Goal: Task Accomplishment & Management: Manage account settings

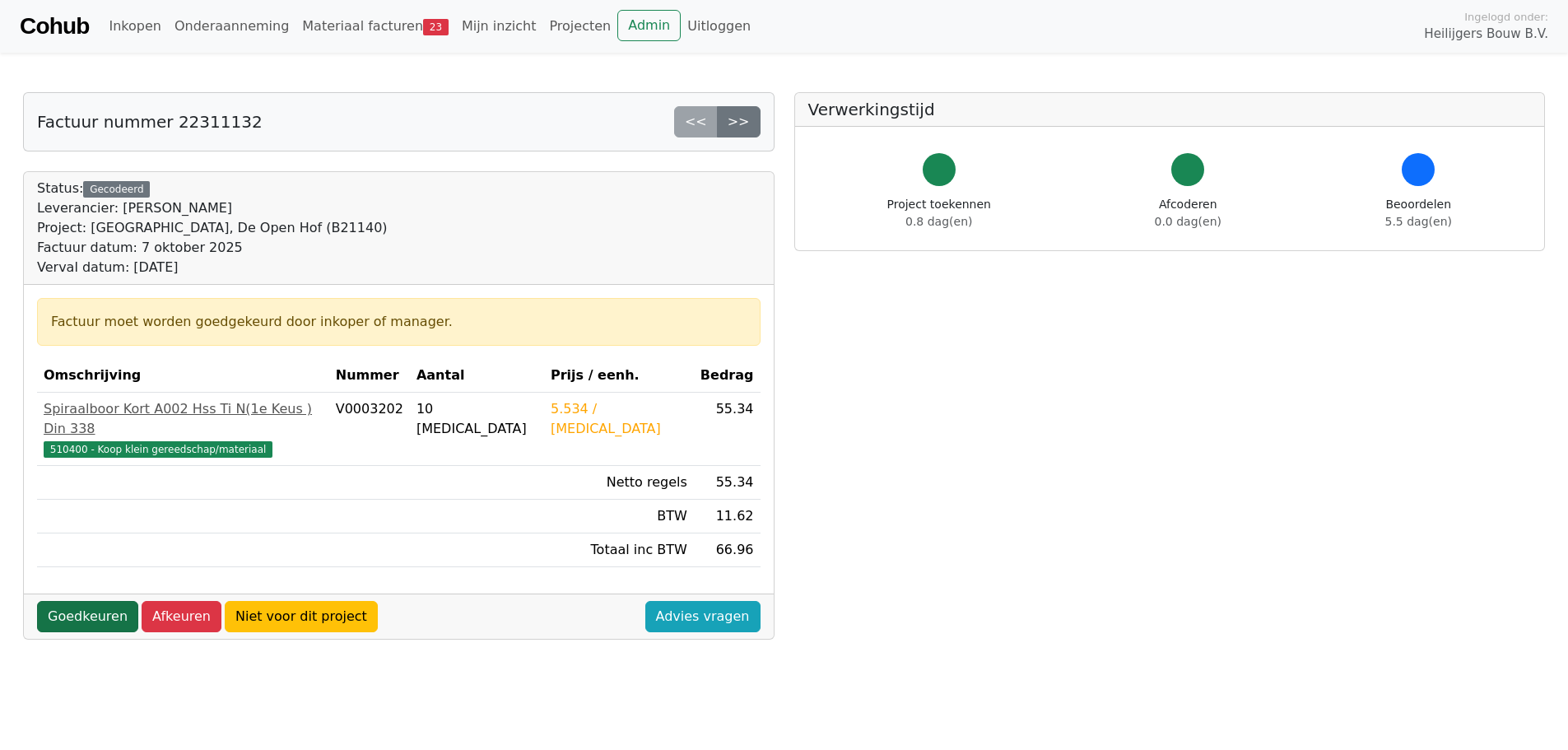
click at [99, 607] on link "Goedkeuren" at bounding box center [87, 616] width 101 height 31
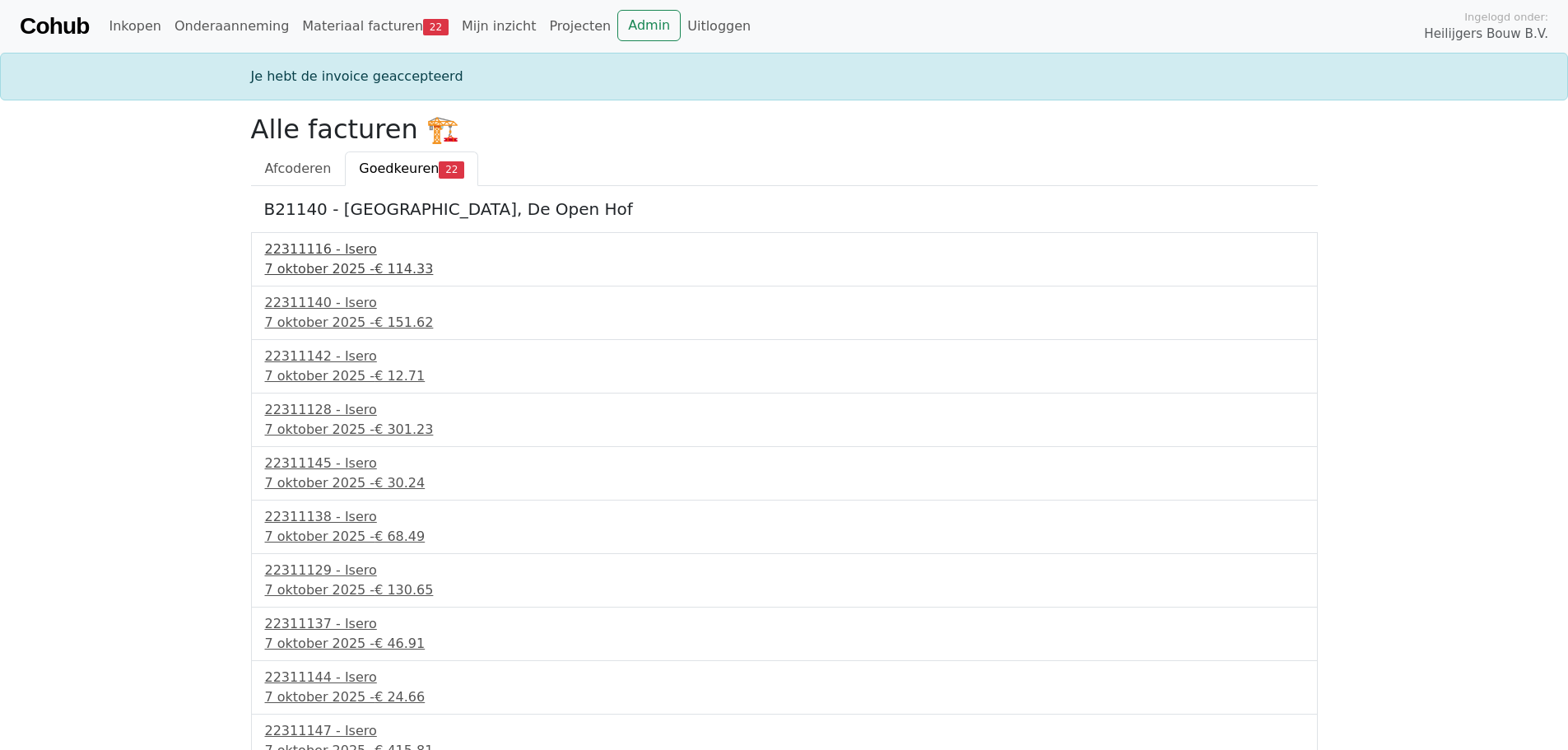
click at [299, 256] on div "22311116 - Isero" at bounding box center [784, 249] width 1039 height 20
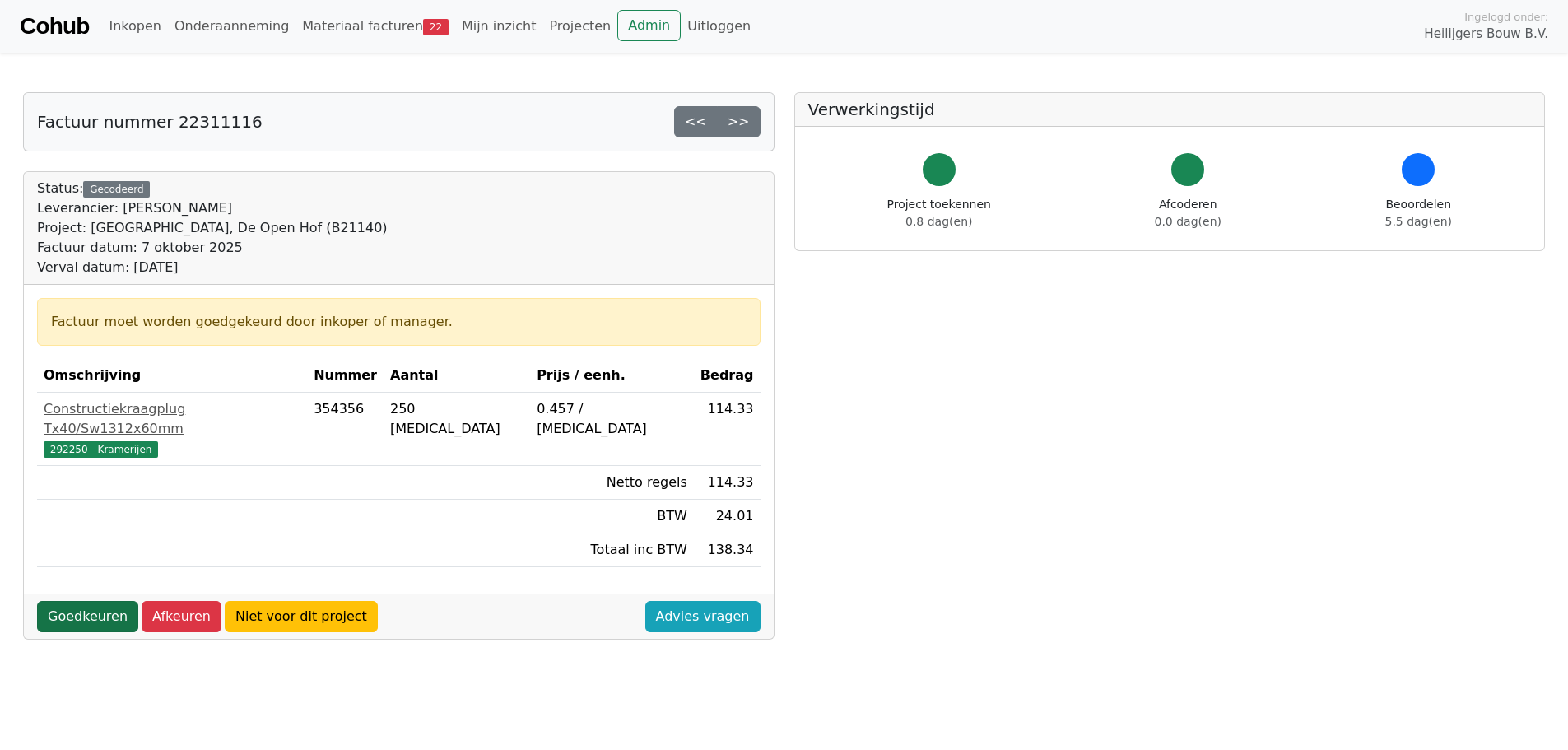
click at [98, 601] on link "Goedkeuren" at bounding box center [87, 616] width 101 height 31
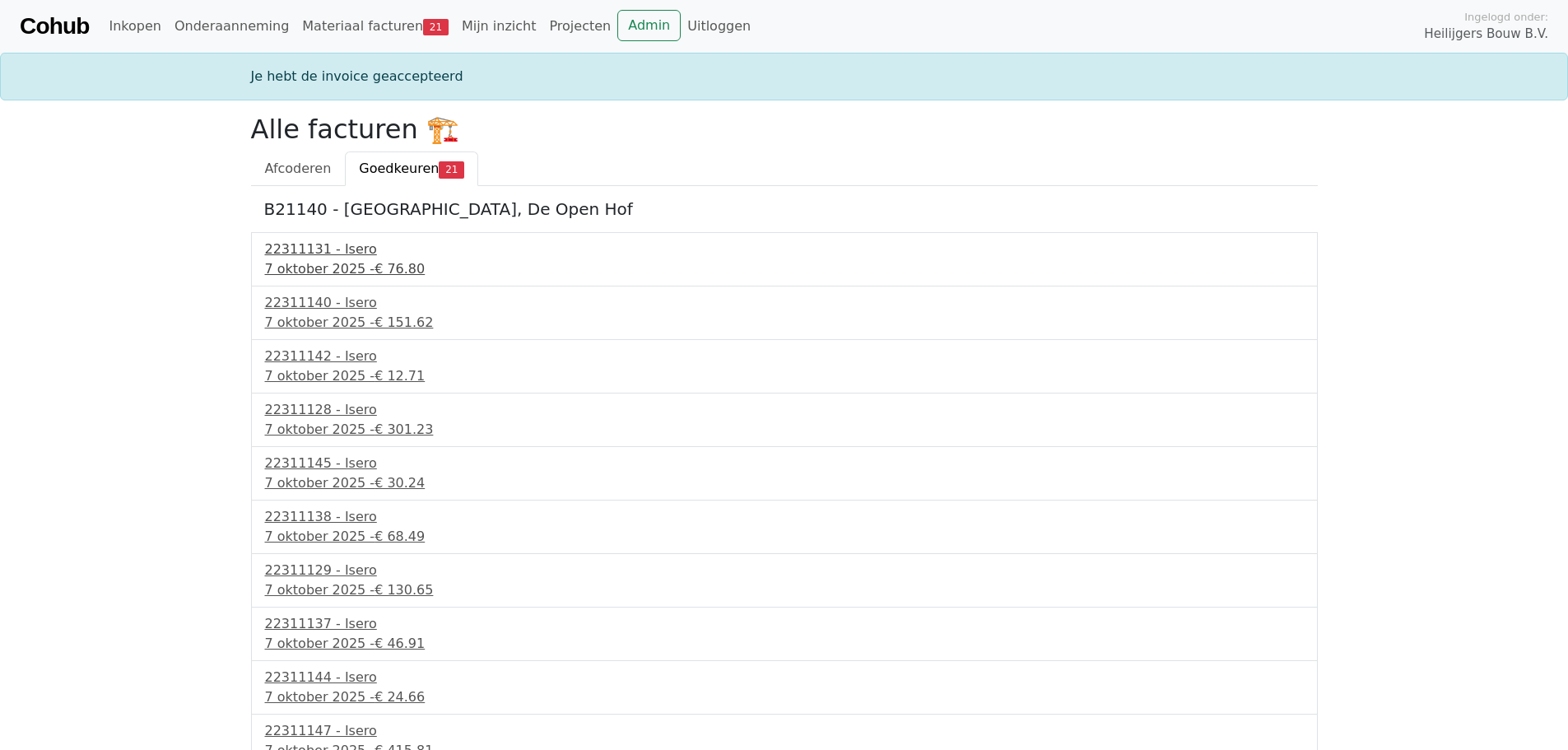
click at [330, 260] on div "7 oktober 2025 - € 76.80" at bounding box center [784, 269] width 1039 height 20
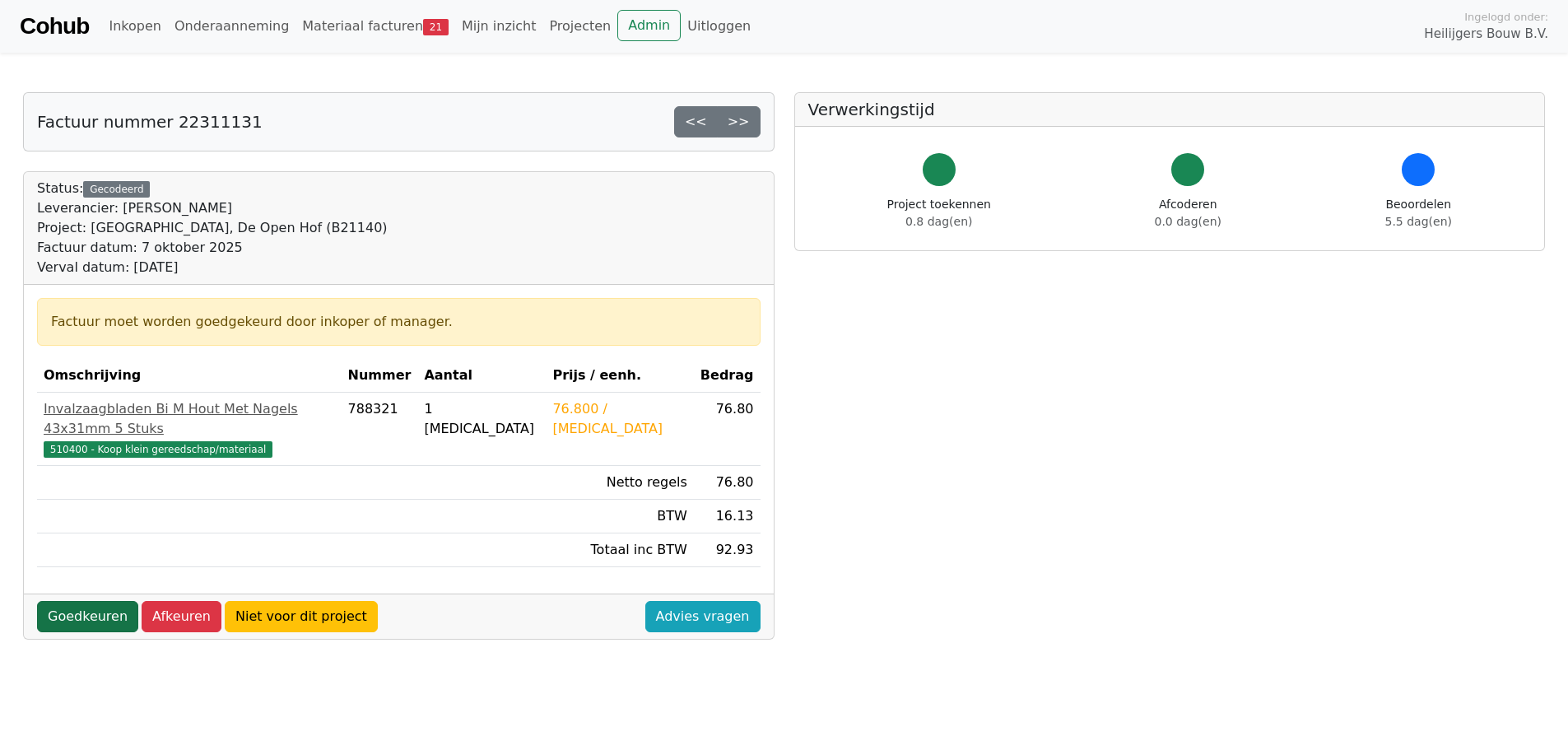
click at [100, 601] on link "Goedkeuren" at bounding box center [87, 616] width 101 height 31
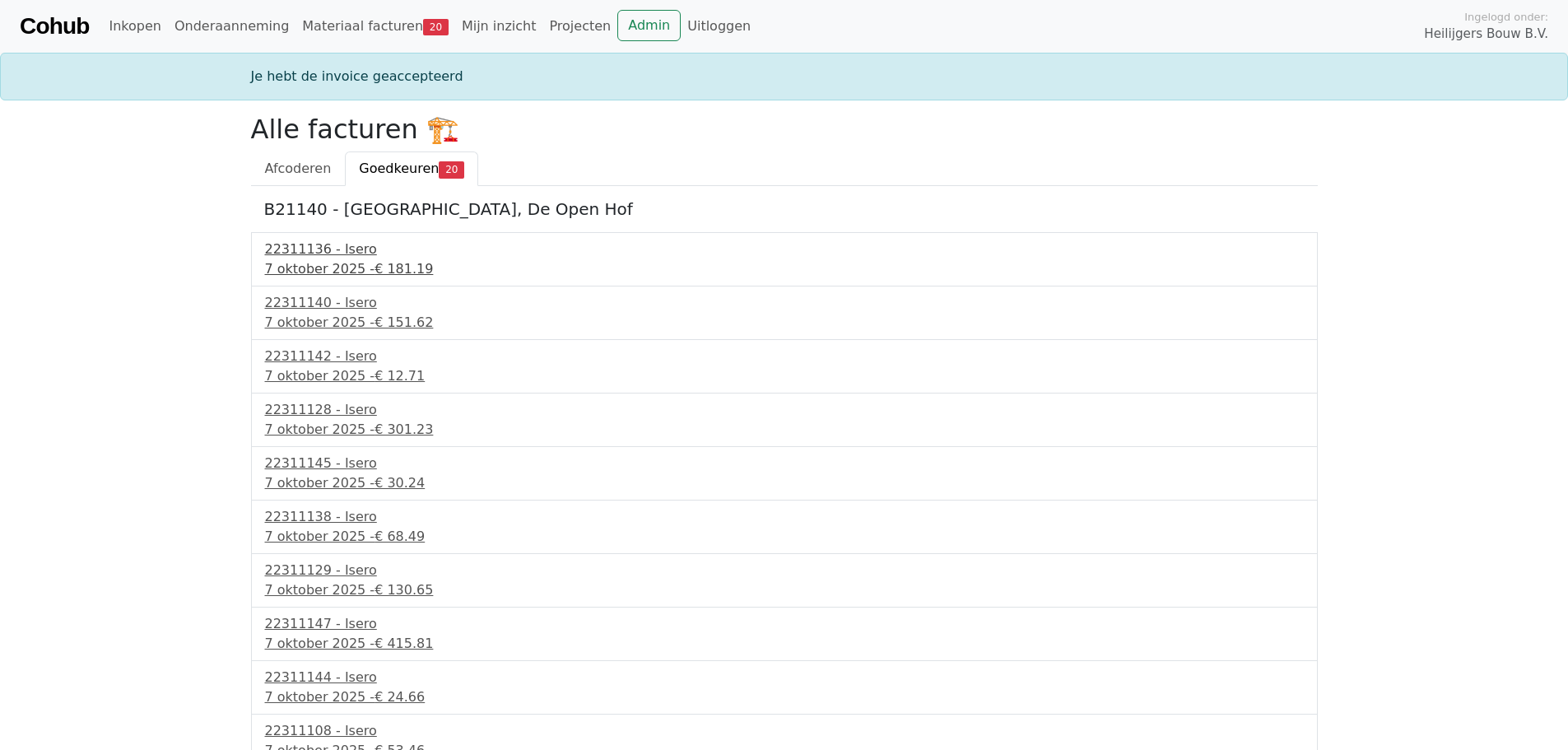
click at [340, 256] on div "22311136 - Isero" at bounding box center [784, 249] width 1039 height 20
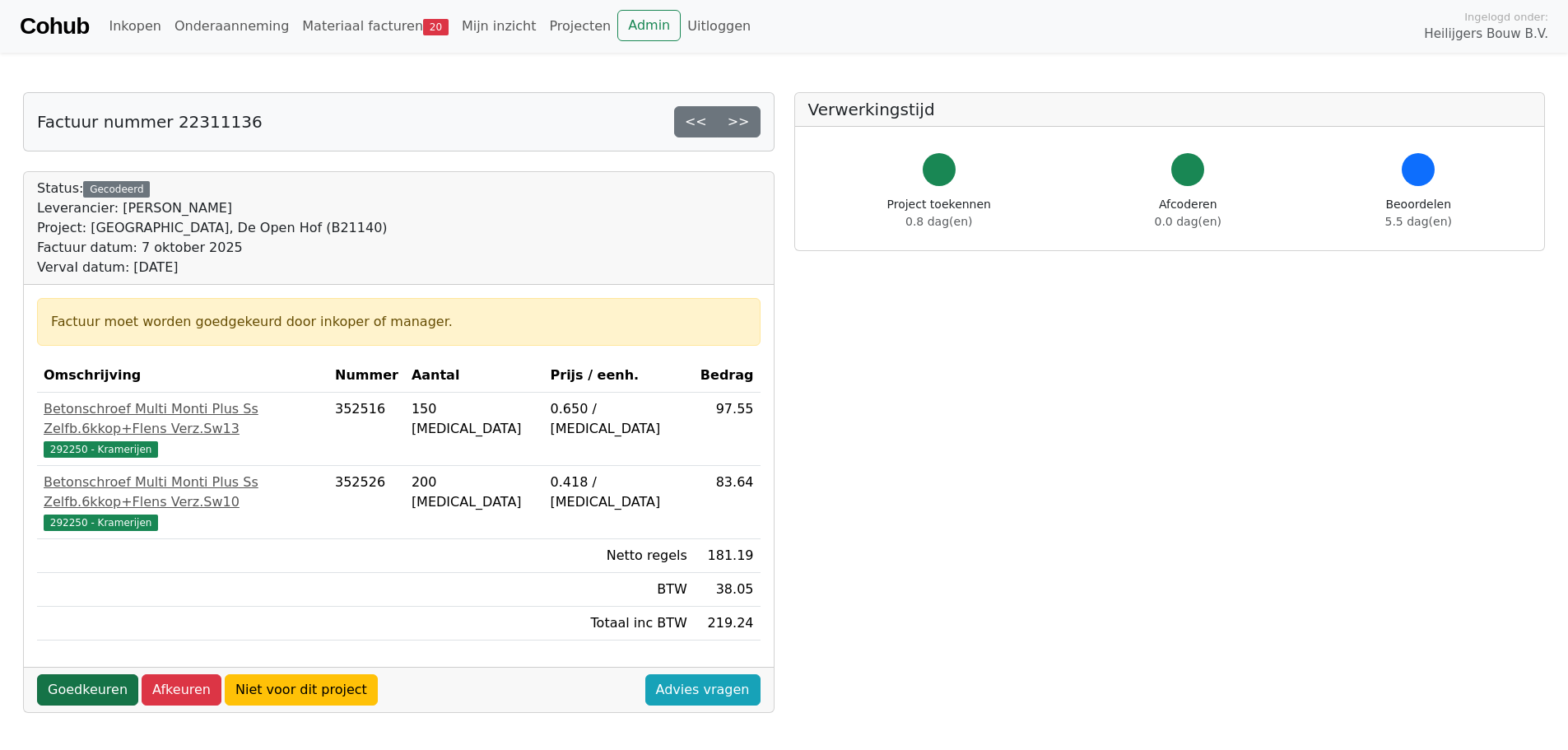
click at [90, 674] on link "Goedkeuren" at bounding box center [87, 689] width 101 height 31
click at [89, 674] on link "Goedkeuren" at bounding box center [87, 689] width 101 height 31
click at [84, 674] on link "Goedkeuren" at bounding box center [87, 689] width 101 height 31
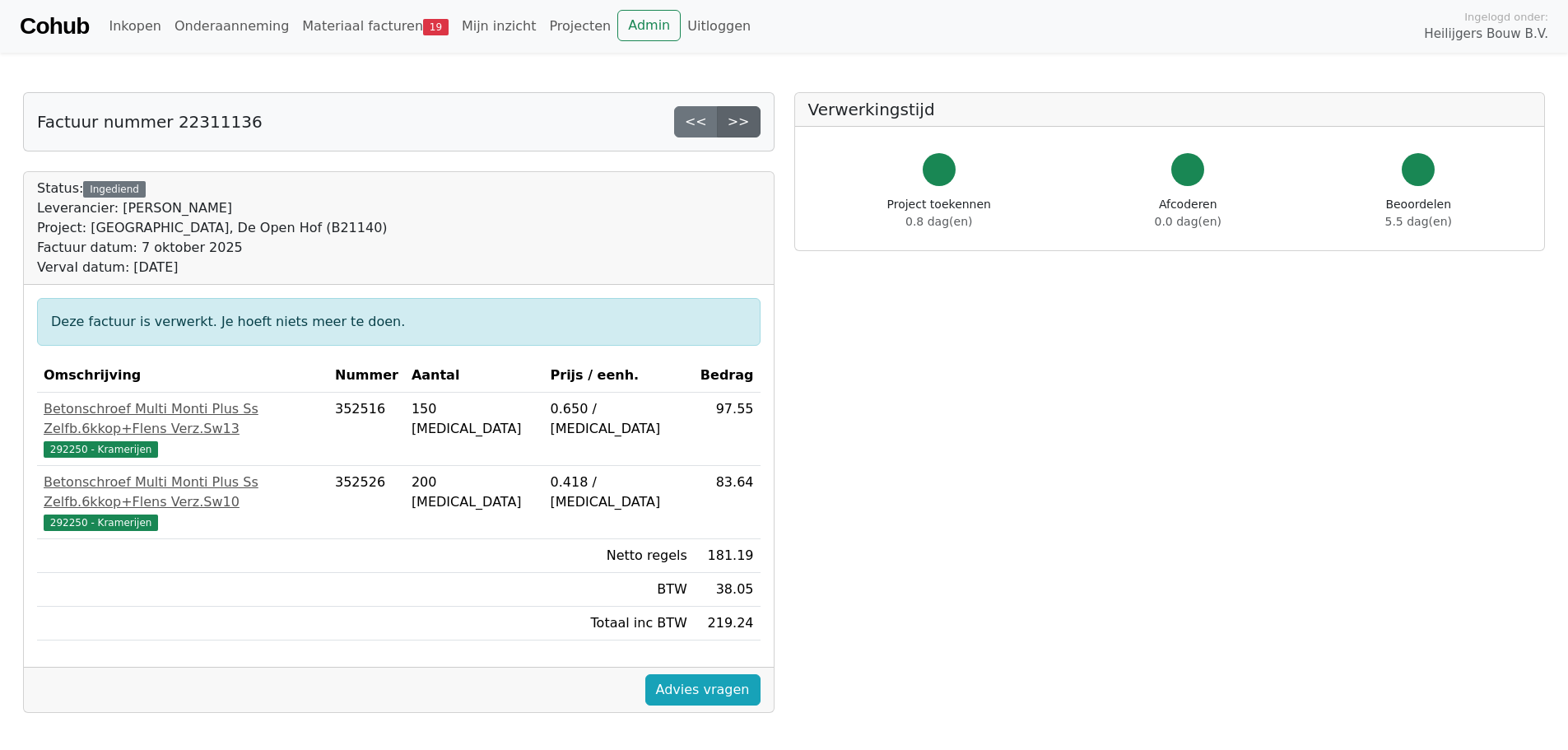
click at [736, 121] on link ">>" at bounding box center [738, 121] width 43 height 31
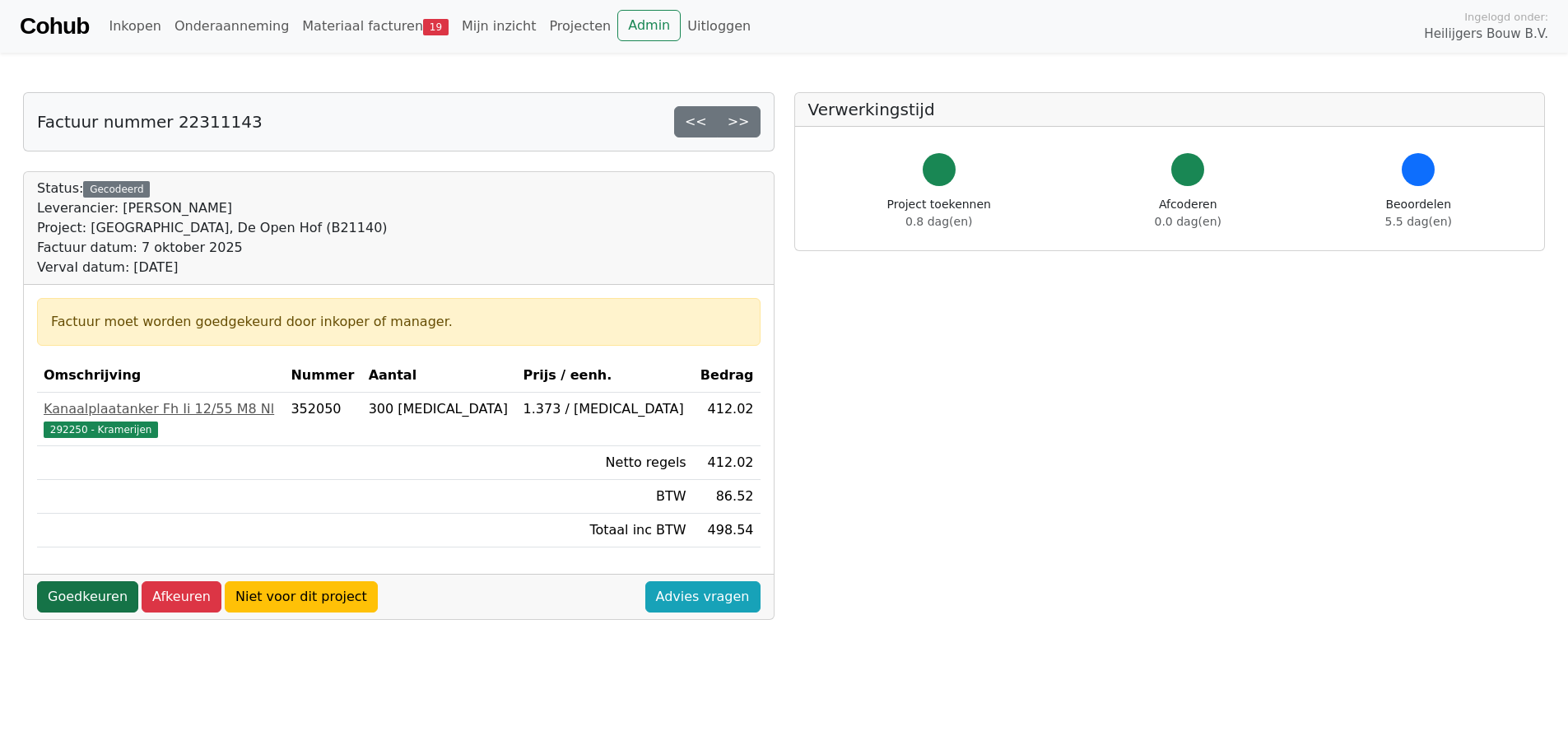
click at [76, 597] on link "Goedkeuren" at bounding box center [87, 596] width 101 height 31
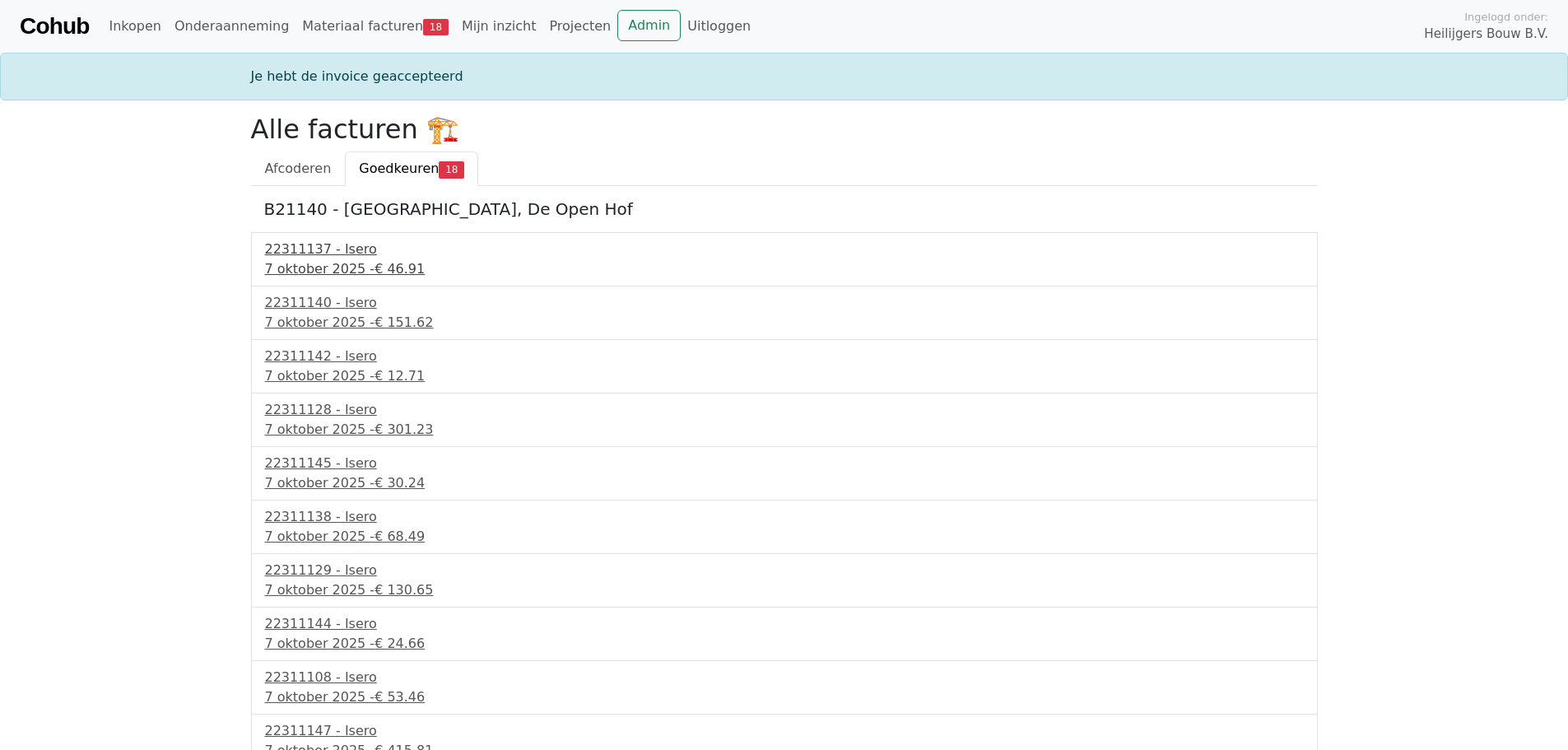
click at [337, 254] on div "22311137 - Isero" at bounding box center [784, 249] width 1039 height 20
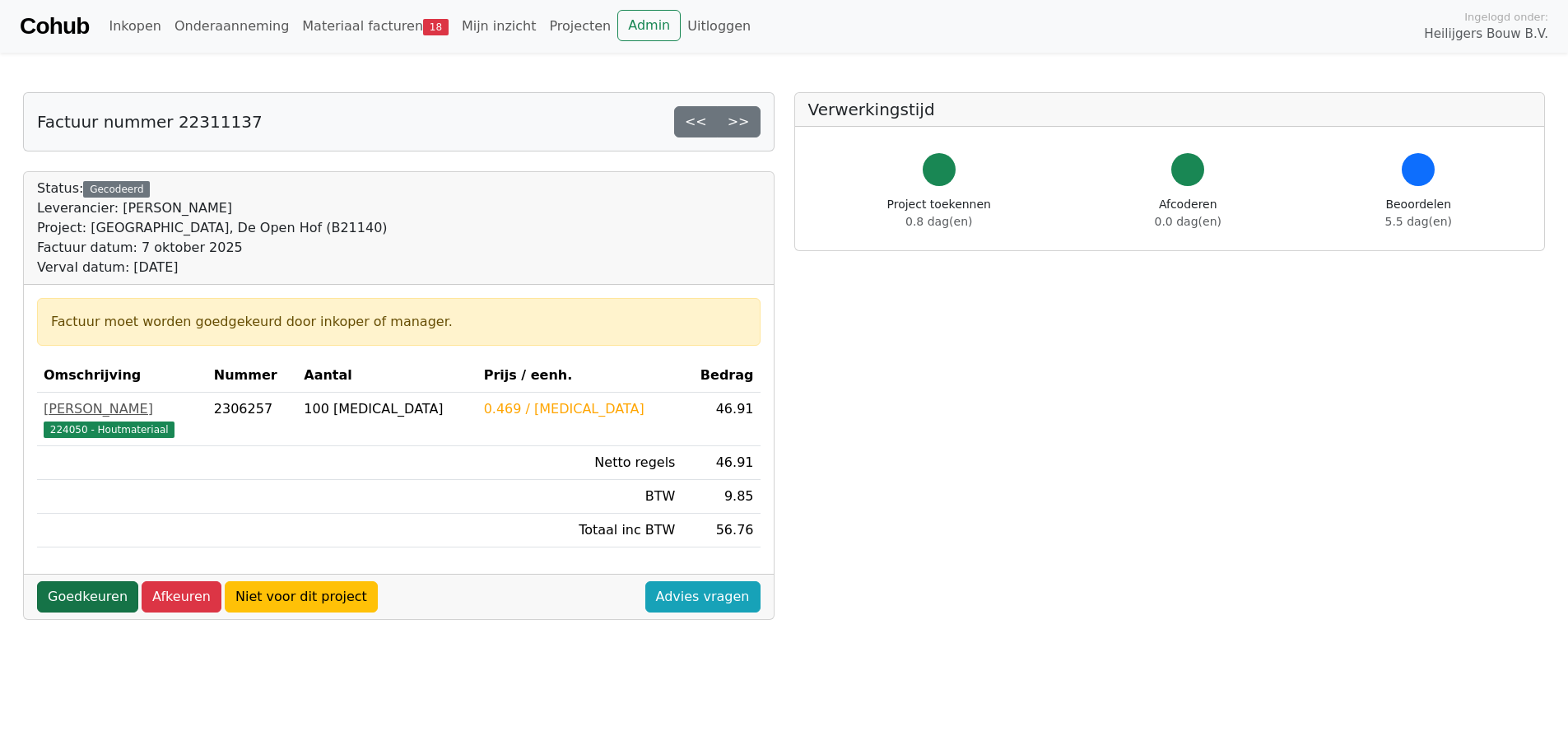
click at [87, 598] on link "Goedkeuren" at bounding box center [87, 596] width 101 height 31
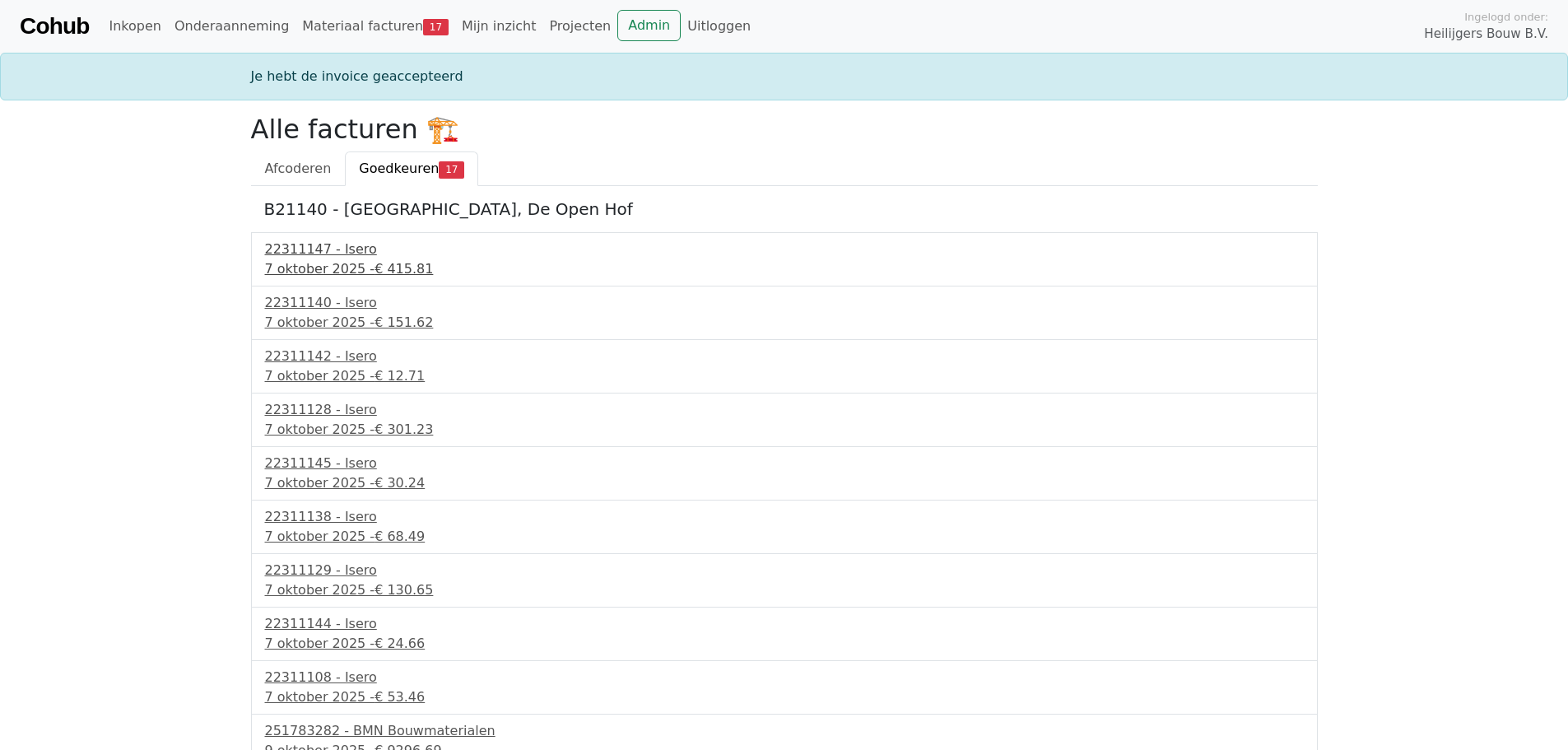
click at [320, 255] on div "22311147 - Isero" at bounding box center [784, 249] width 1039 height 20
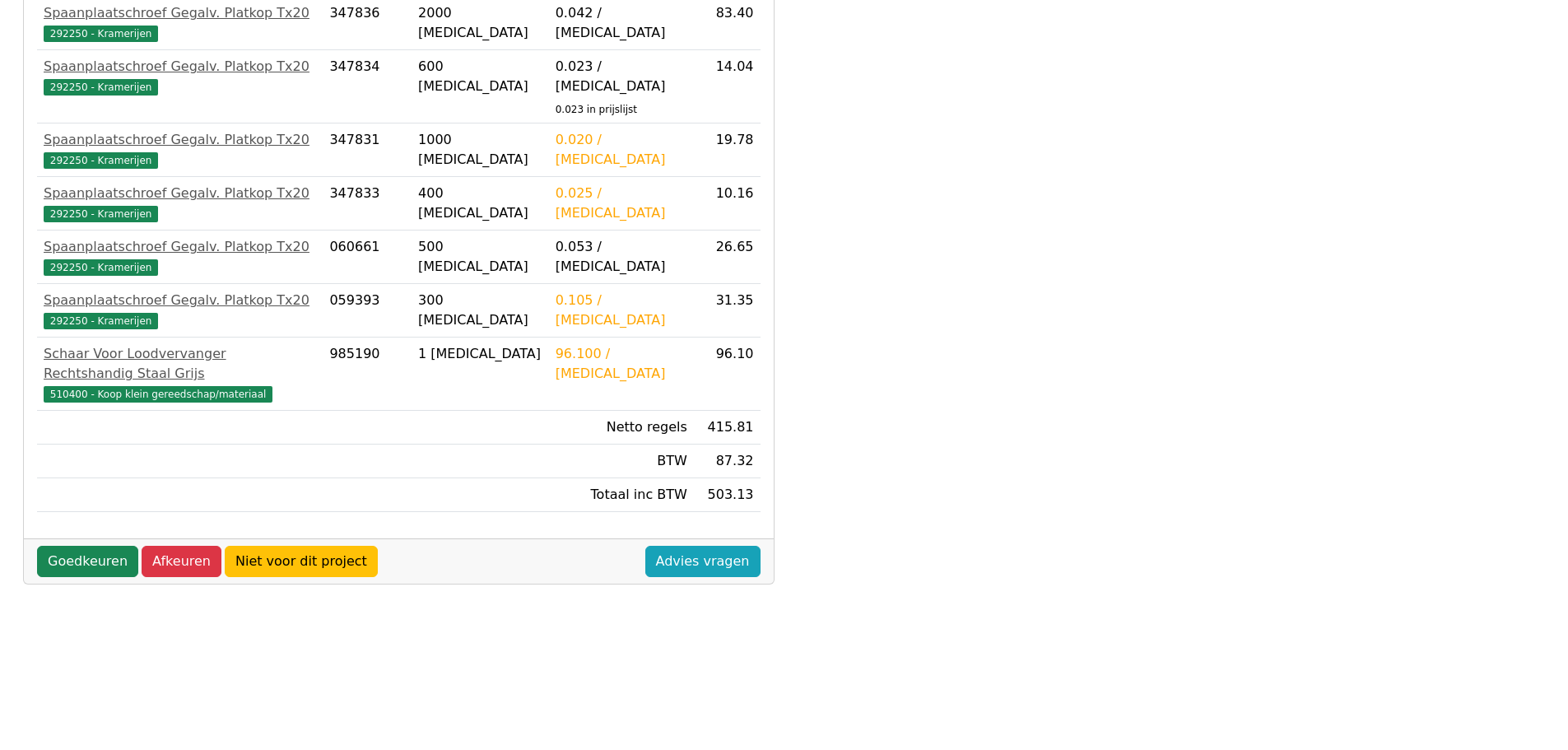
scroll to position [471, 0]
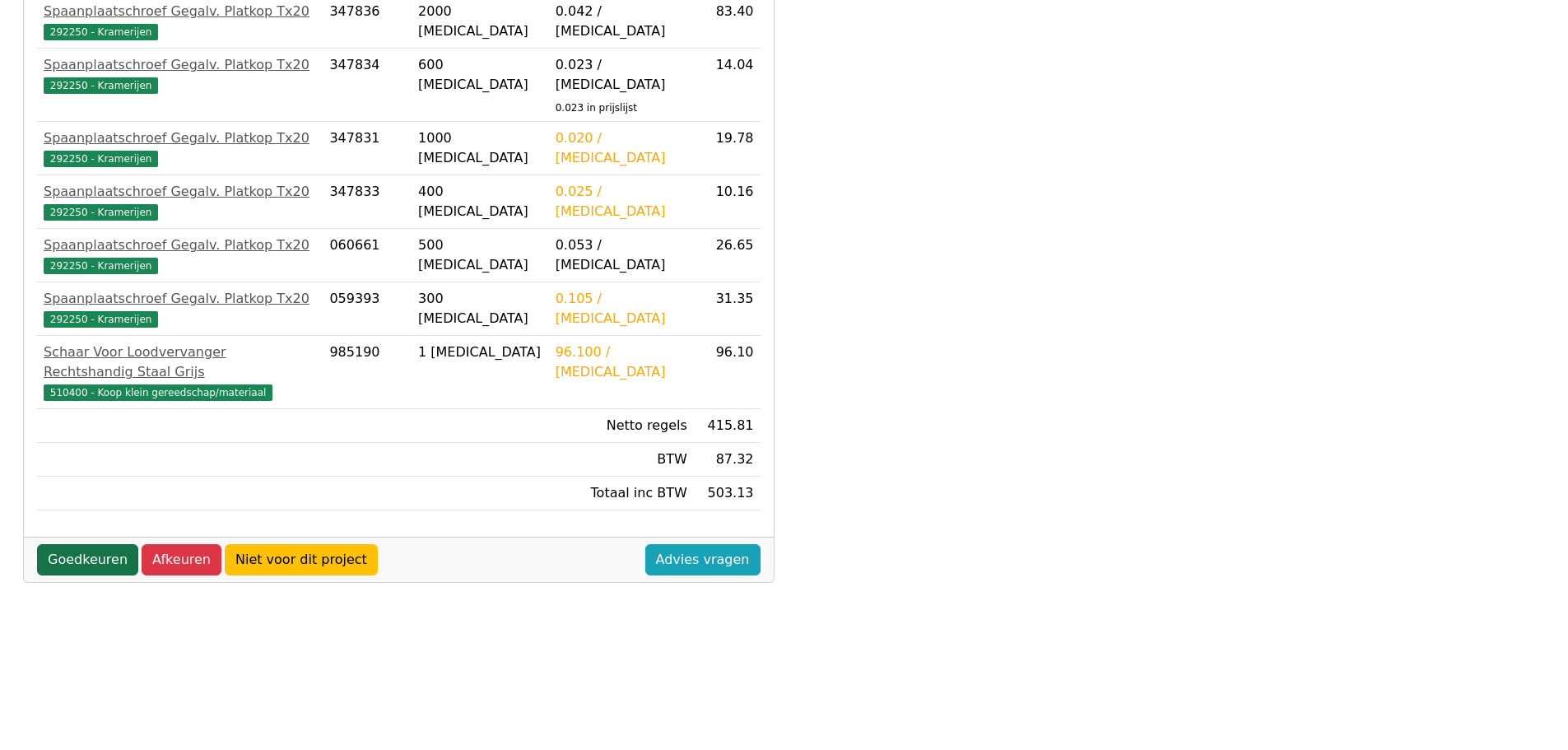
click at [88, 544] on link "Goedkeuren" at bounding box center [87, 559] width 101 height 31
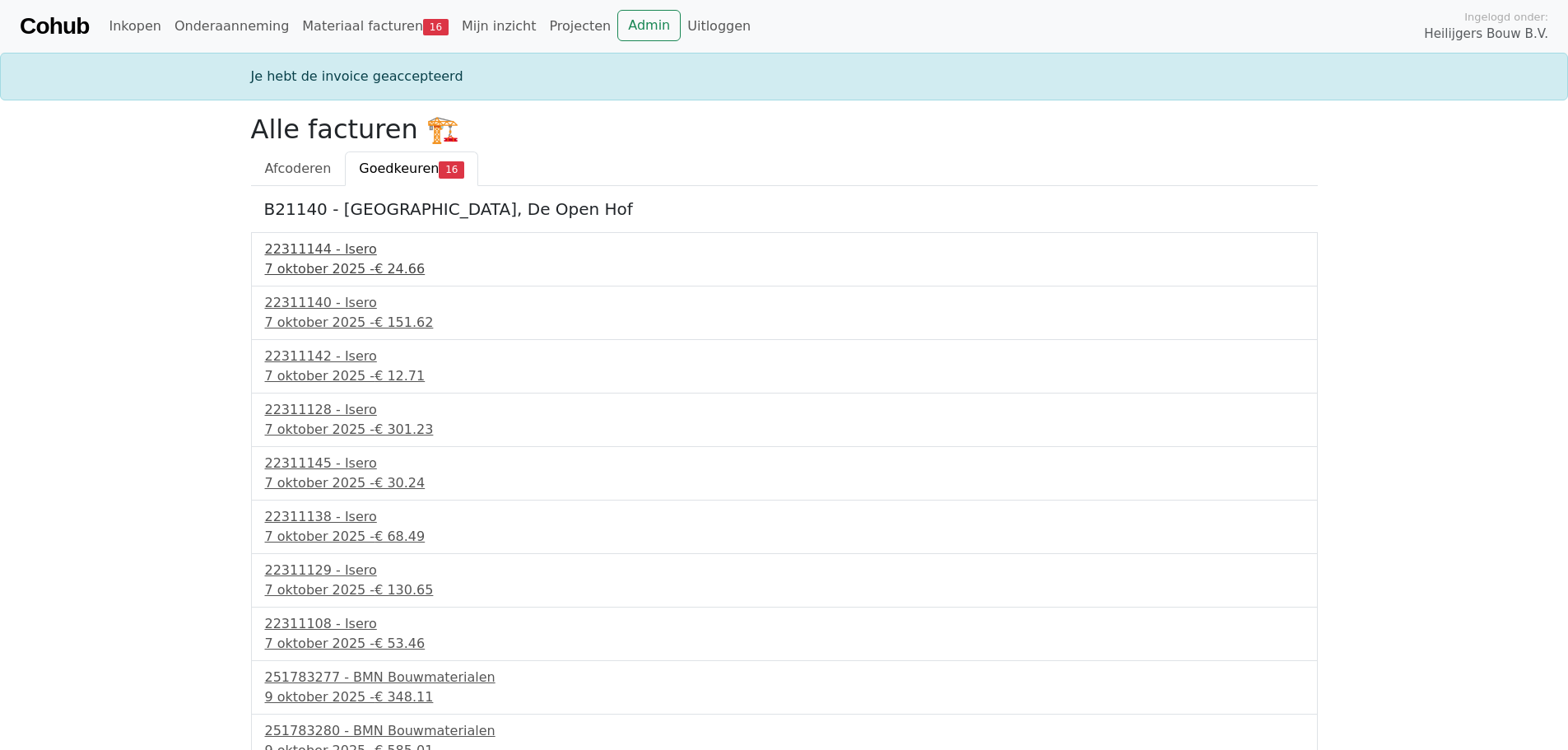
click at [325, 252] on div "22311144 - Isero" at bounding box center [784, 249] width 1039 height 20
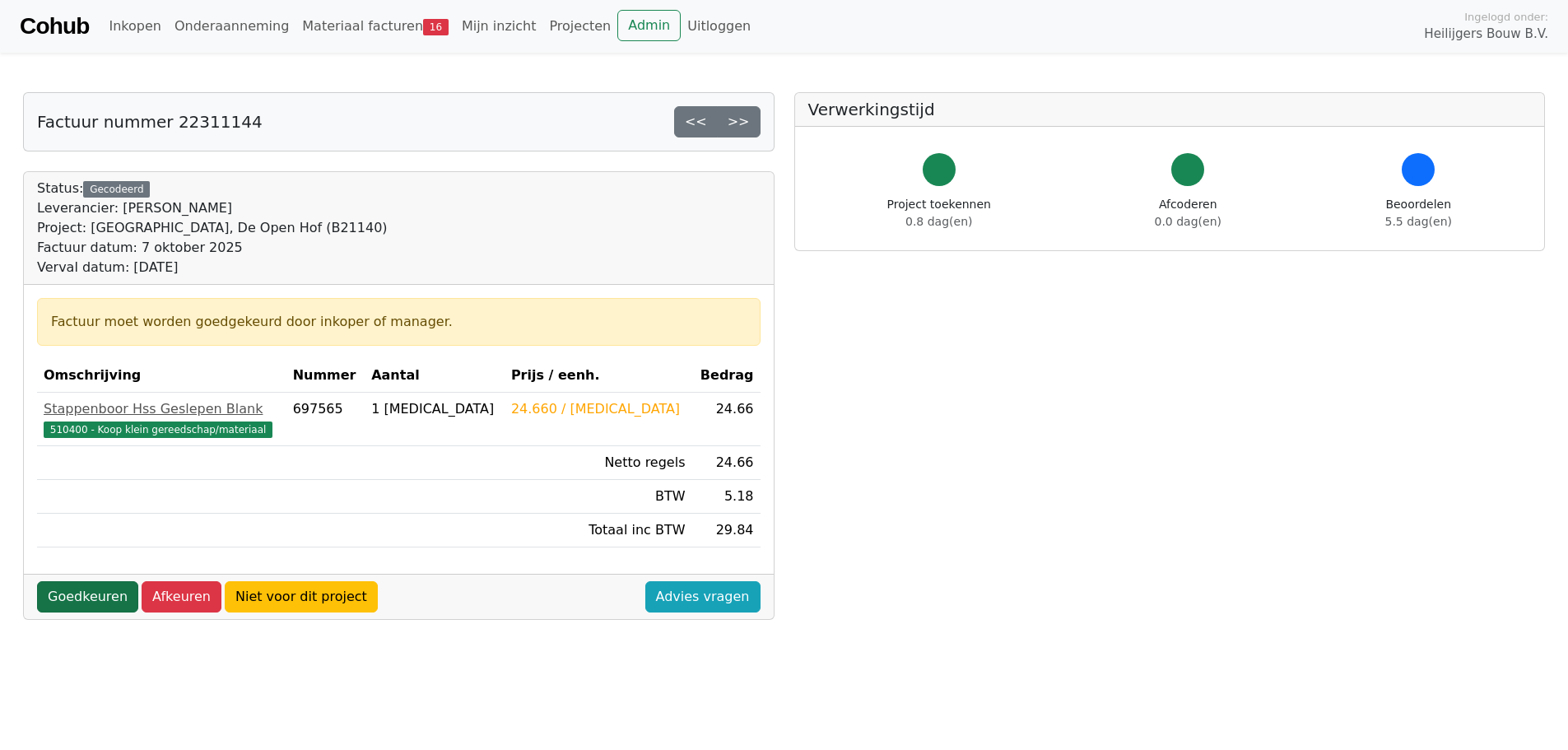
click at [82, 594] on link "Goedkeuren" at bounding box center [87, 596] width 101 height 31
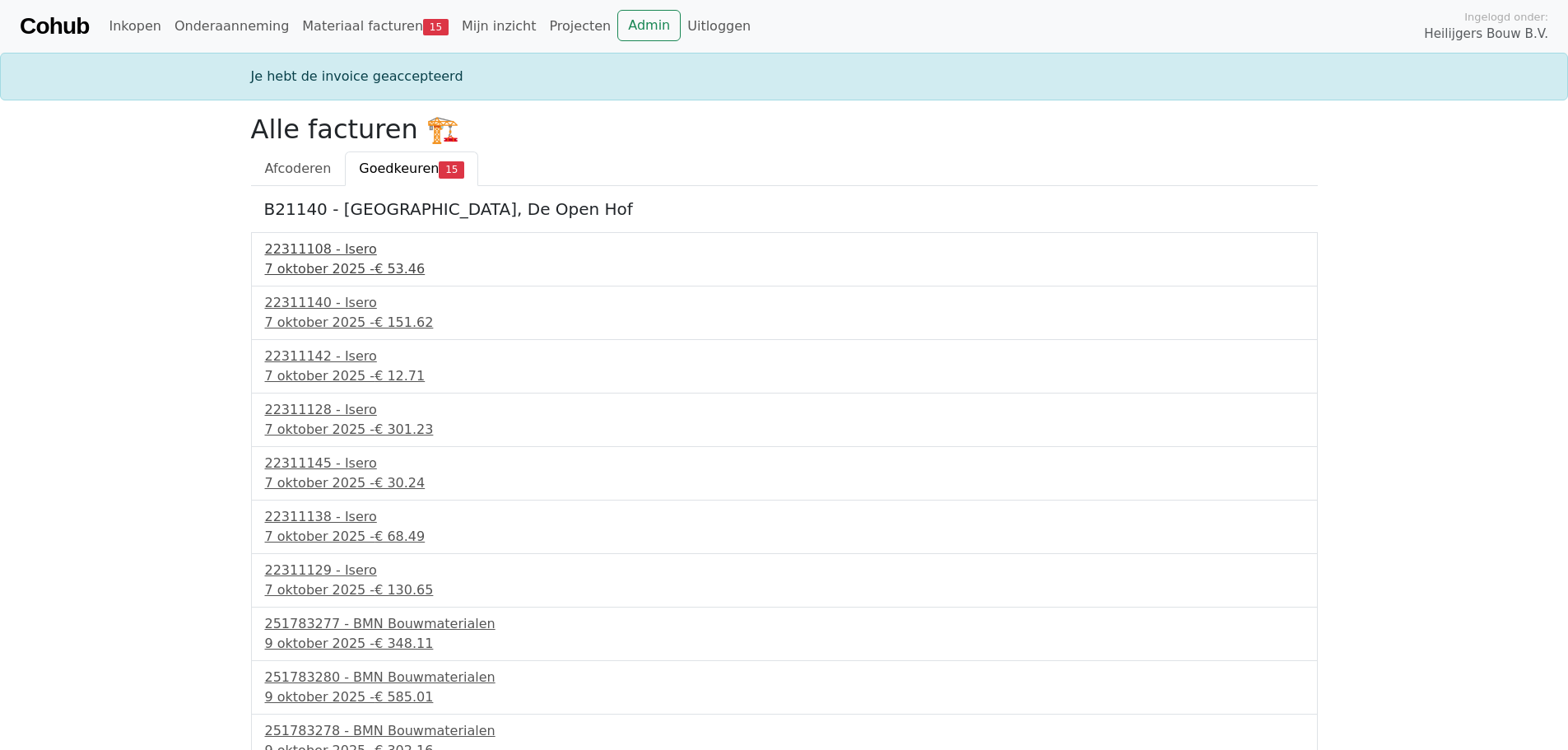
click at [326, 259] on div "7 oktober 2025 - € 53.46" at bounding box center [784, 269] width 1039 height 20
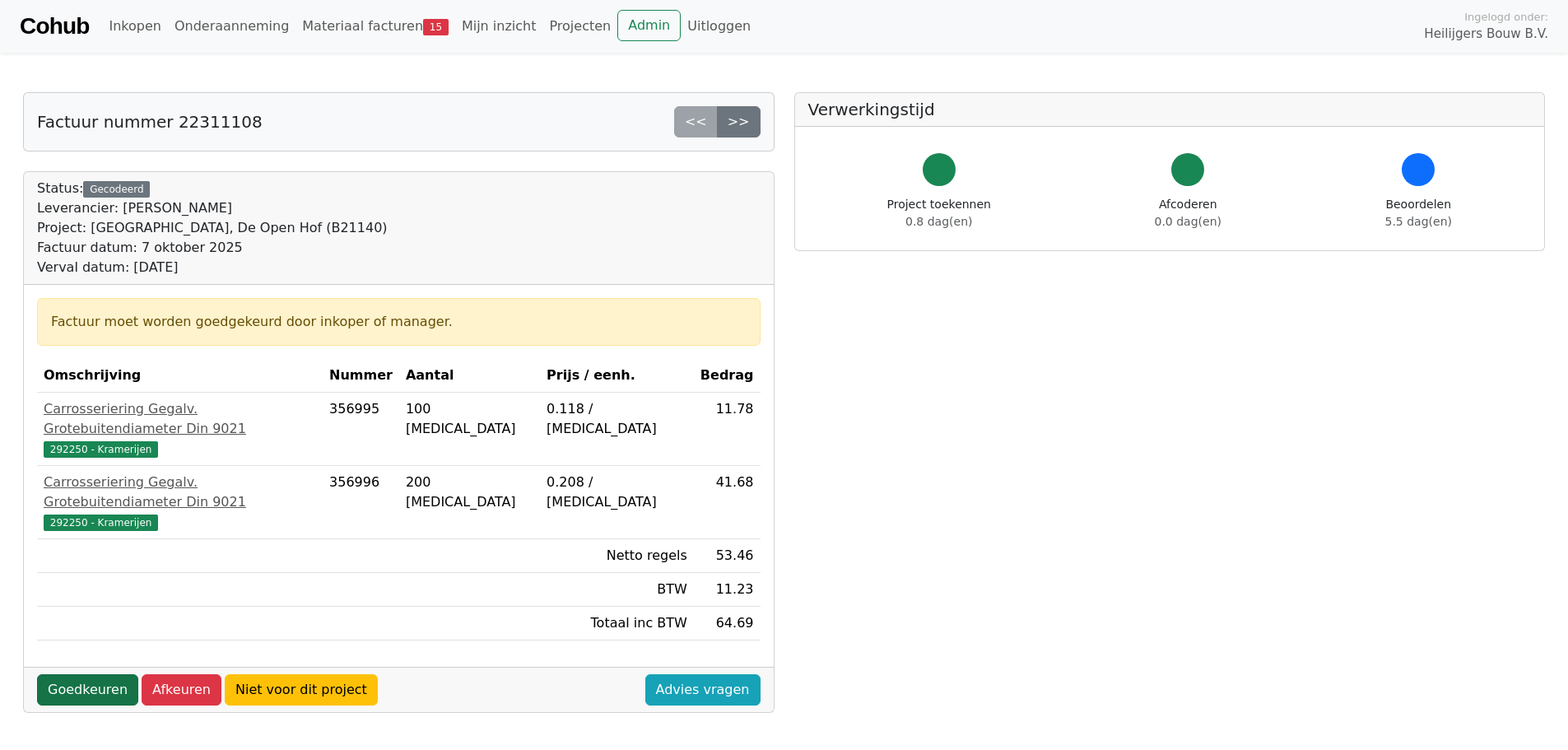
click at [72, 674] on link "Goedkeuren" at bounding box center [87, 689] width 101 height 31
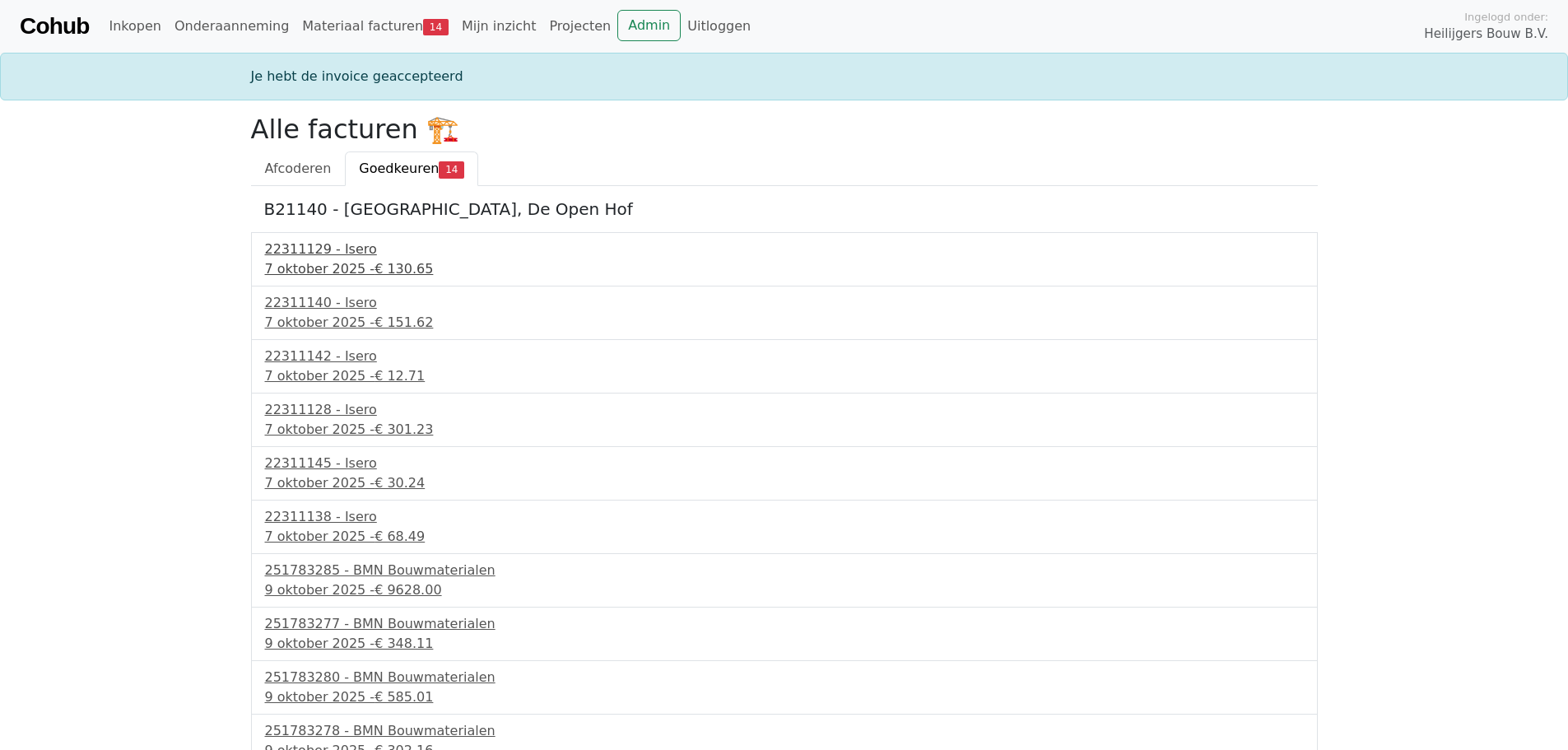
click at [323, 268] on div "7 oktober 2025 - € 130.65" at bounding box center [784, 269] width 1039 height 20
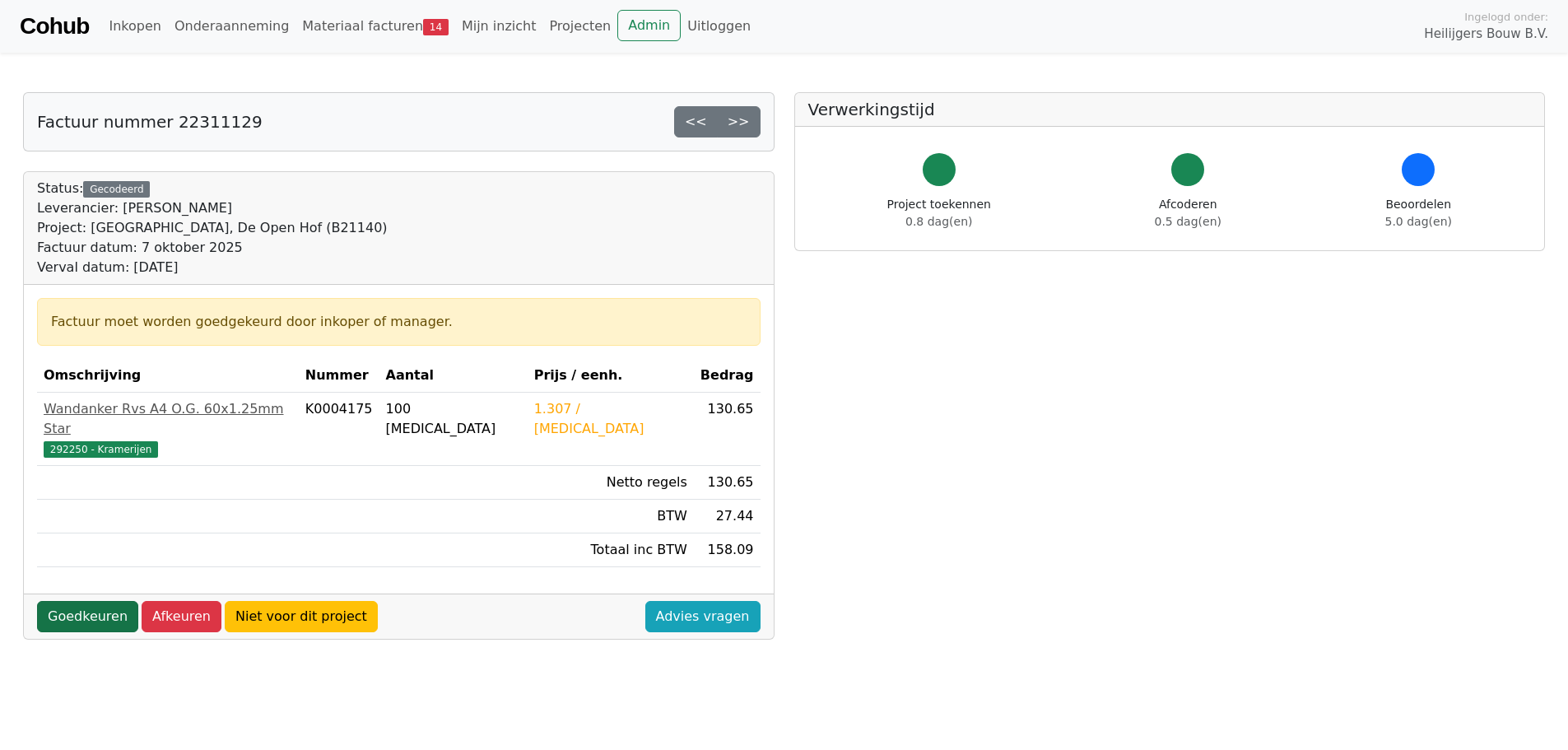
click at [86, 601] on link "Goedkeuren" at bounding box center [87, 616] width 101 height 31
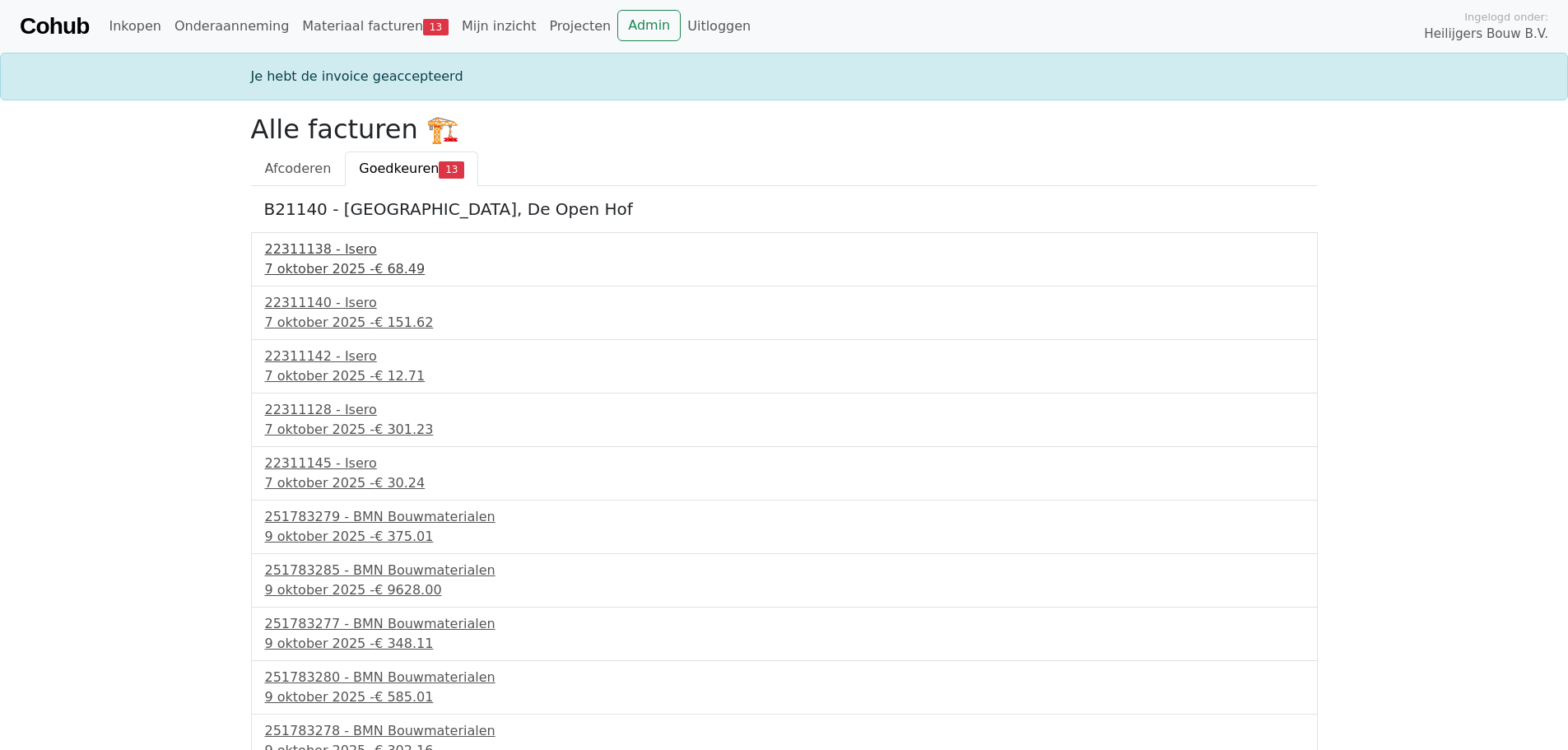
click at [315, 250] on div "22311138 - Isero" at bounding box center [784, 249] width 1039 height 20
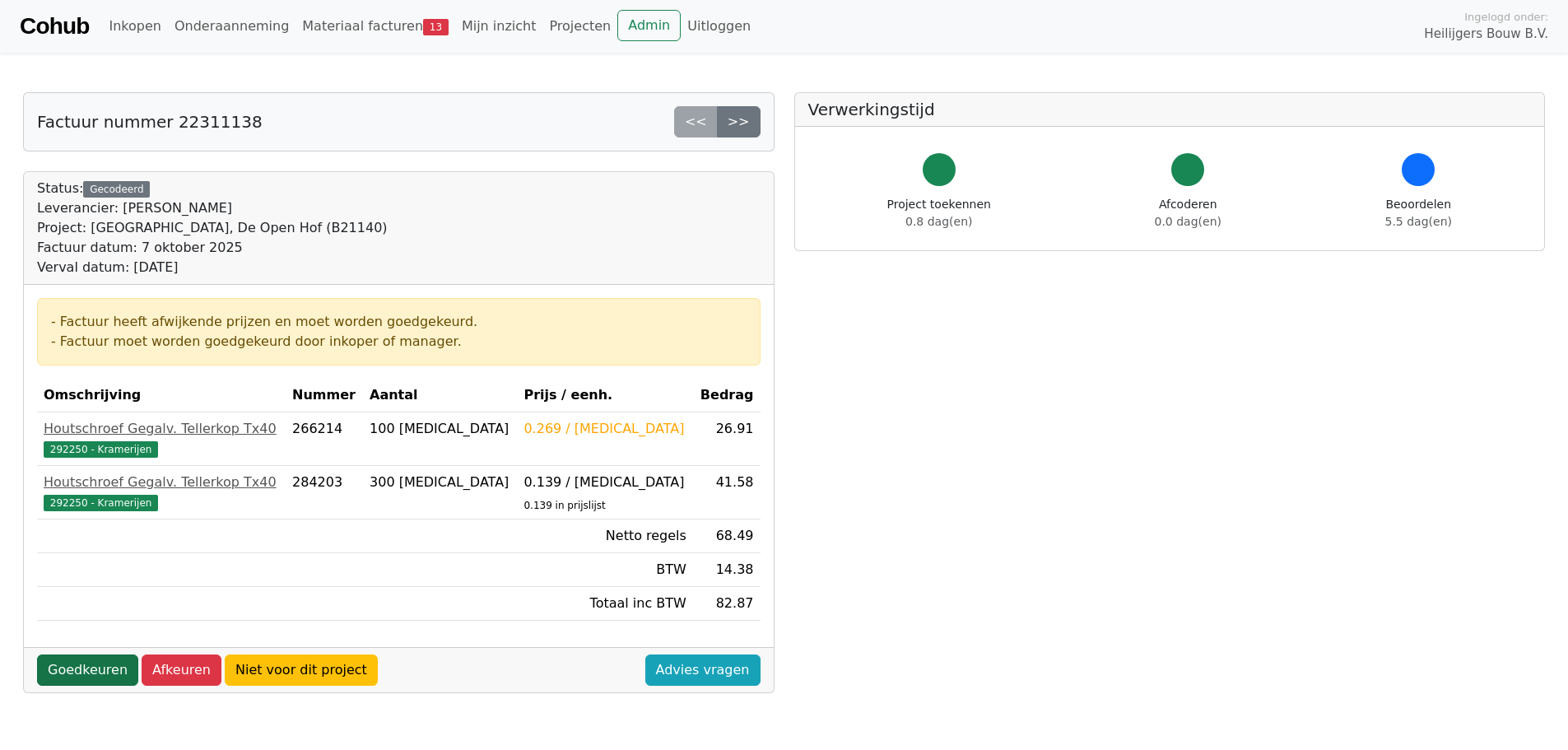
click at [92, 671] on link "Goedkeuren" at bounding box center [87, 669] width 101 height 31
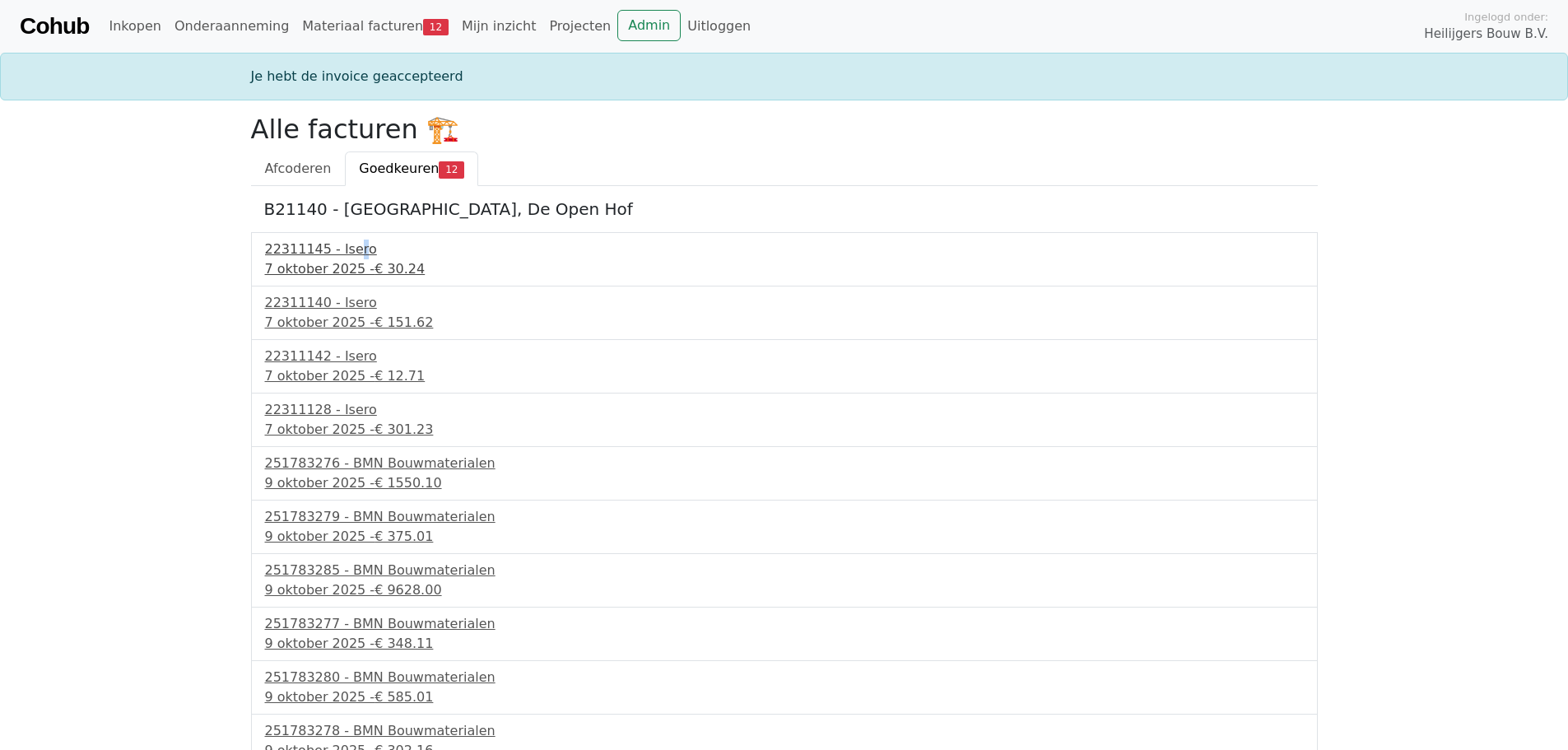
click at [348, 246] on div "22311145 - Isero 7 oktober 2025 - € 30.24" at bounding box center [785, 259] width 1067 height 54
click at [326, 262] on div "7 oktober 2025 - € 30.24" at bounding box center [784, 269] width 1039 height 20
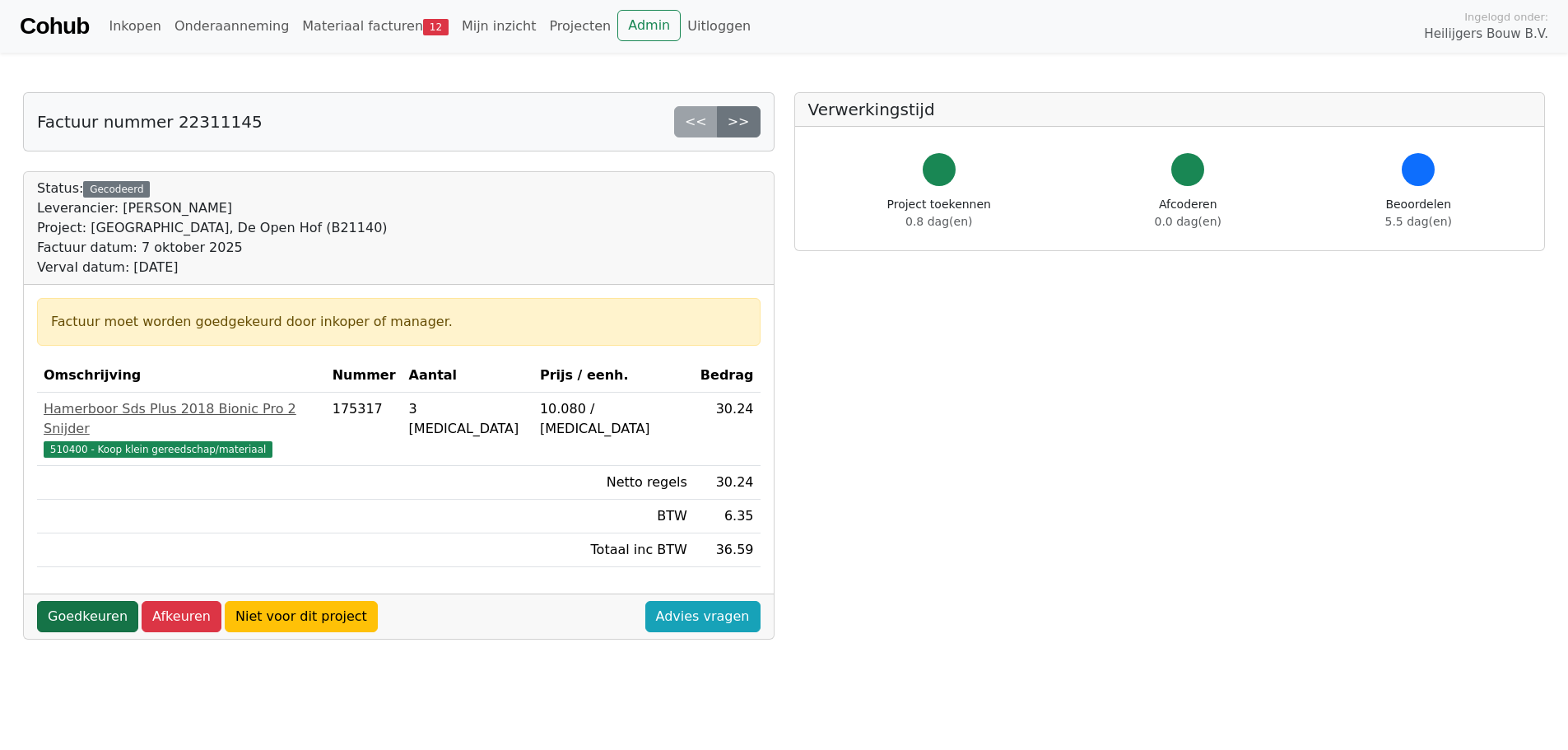
click at [91, 603] on link "Goedkeuren" at bounding box center [87, 616] width 101 height 31
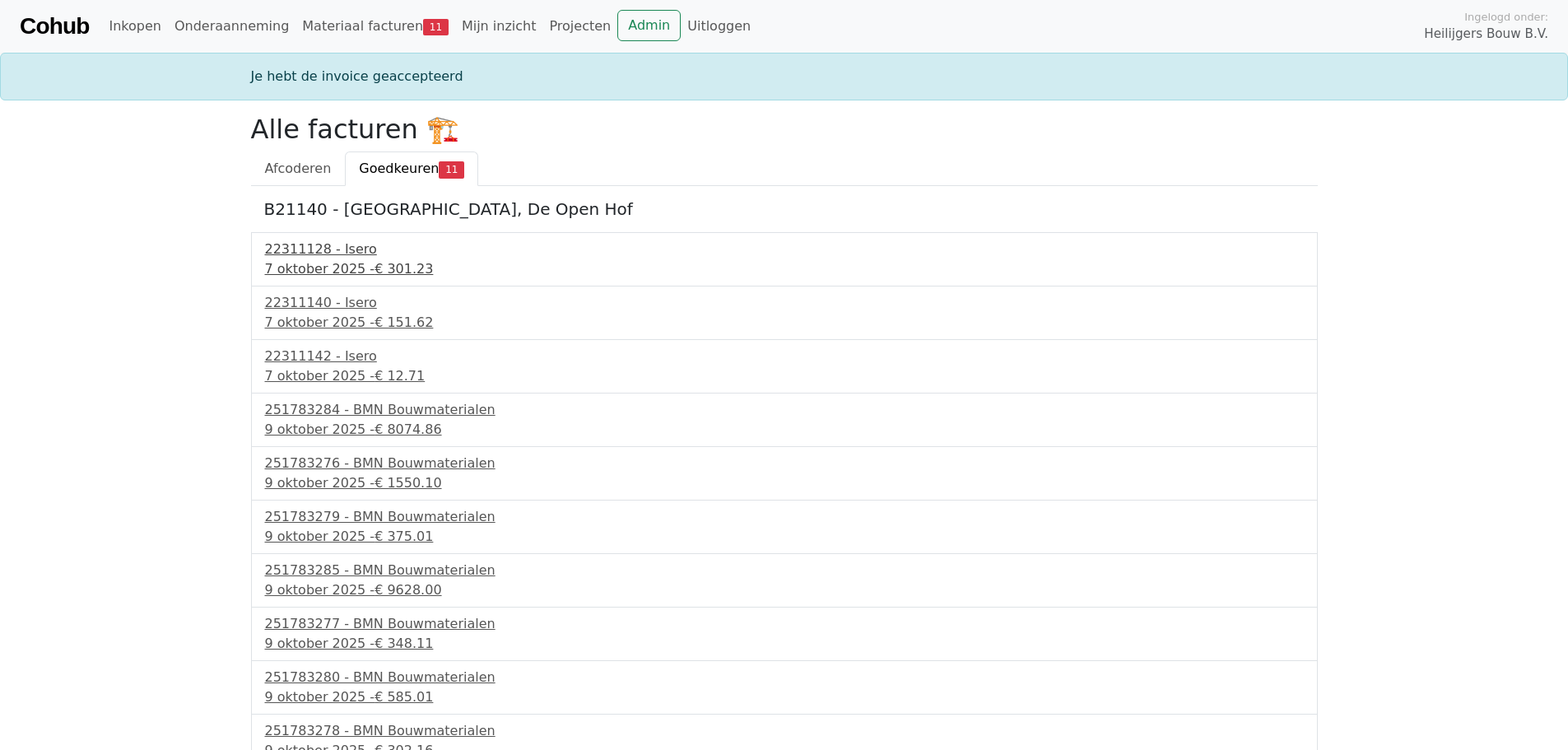
click at [307, 255] on div "22311128 - Isero" at bounding box center [784, 249] width 1039 height 20
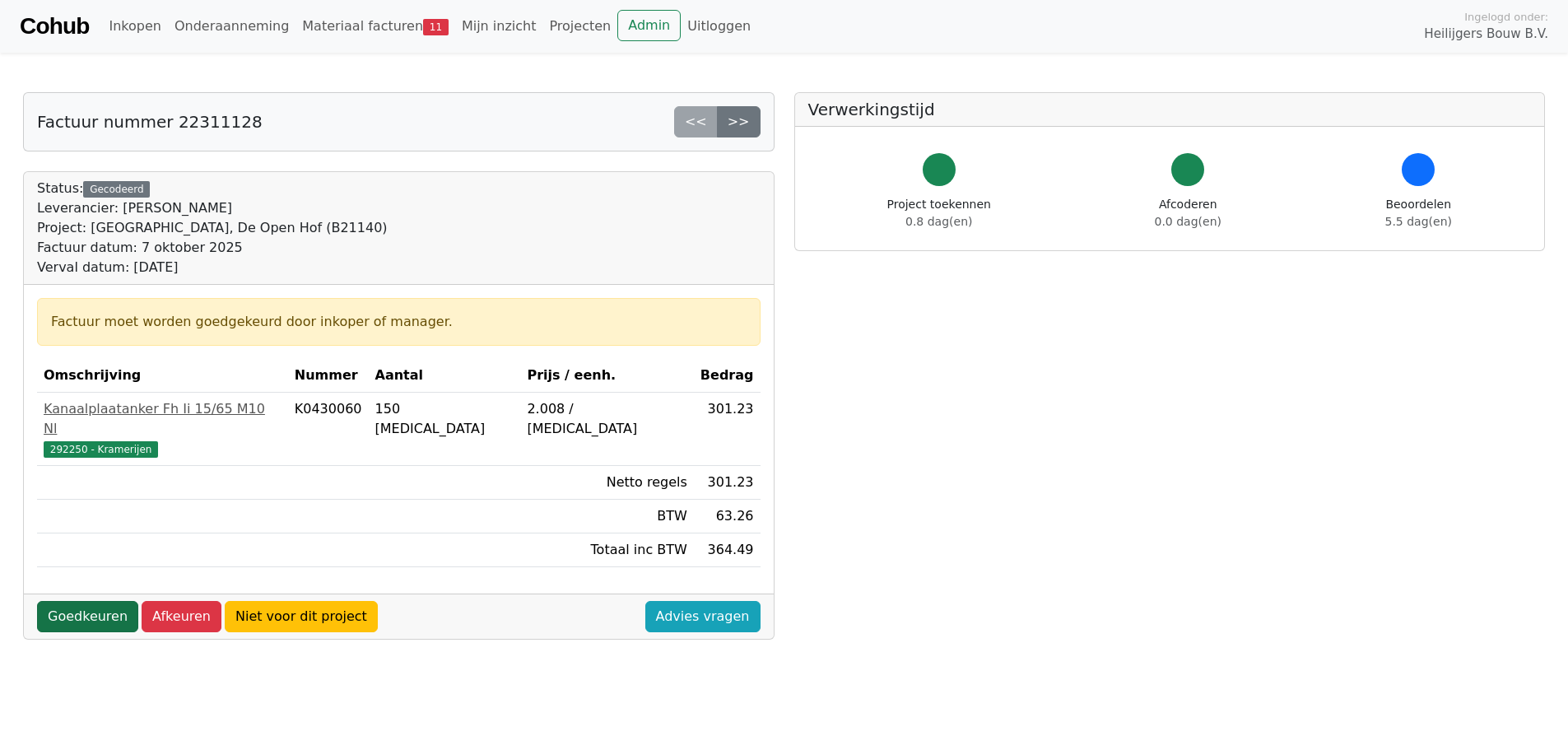
click at [87, 601] on link "Goedkeuren" at bounding box center [87, 616] width 101 height 31
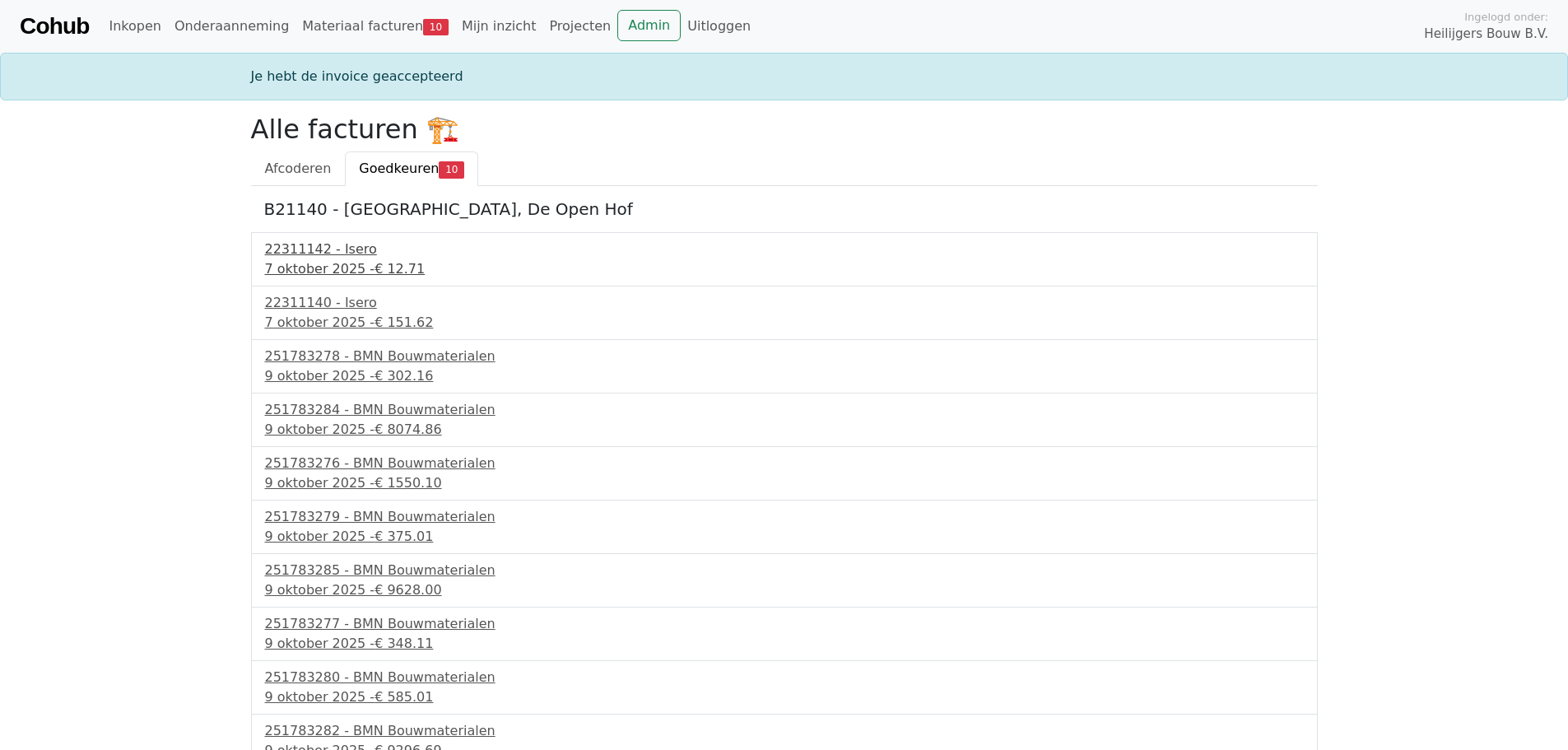
click at [321, 268] on div "7 oktober 2025 - € 12.71" at bounding box center [784, 269] width 1039 height 20
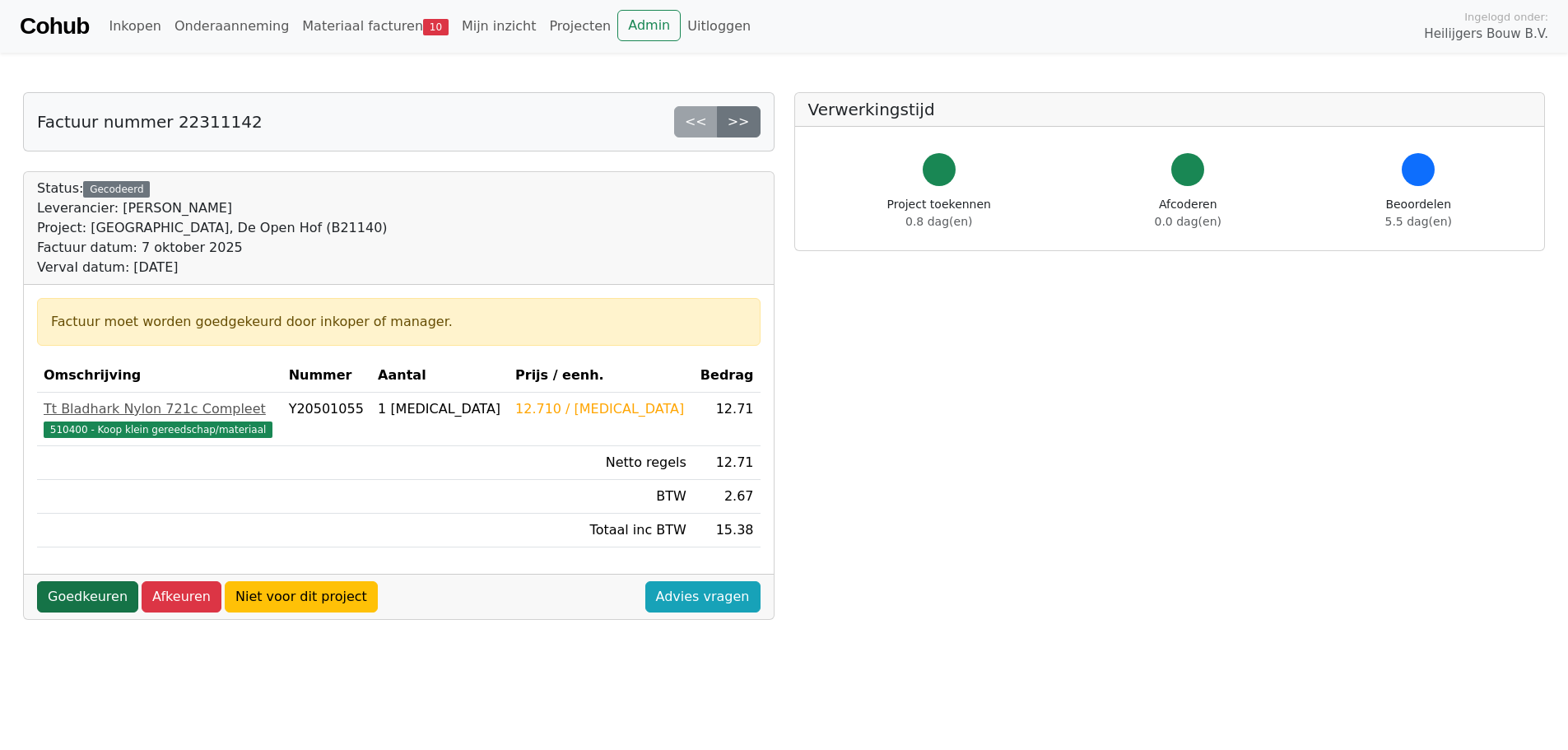
click at [88, 608] on link "Goedkeuren" at bounding box center [87, 596] width 101 height 31
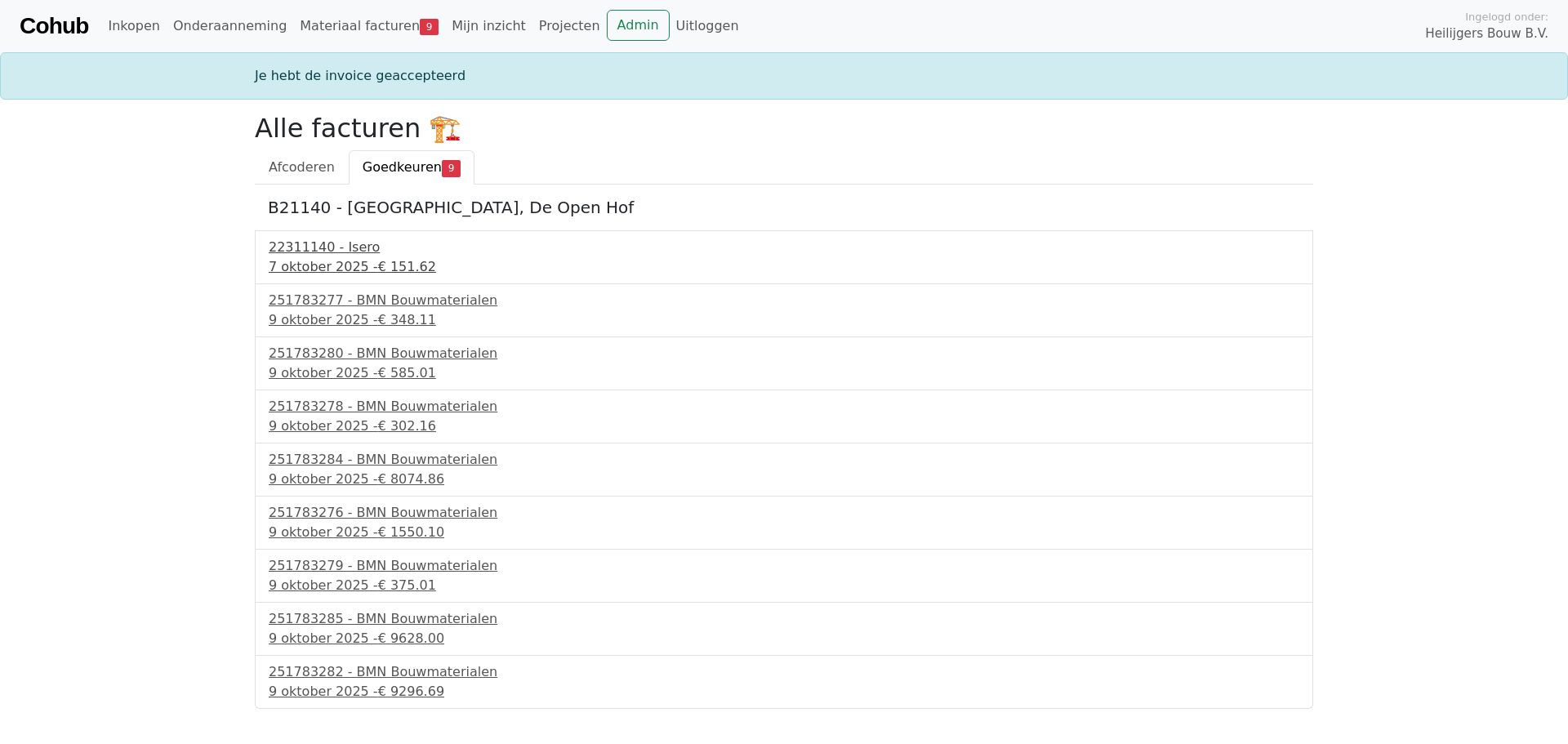
click at [317, 274] on div "7 oktober 2025 - € 151.62" at bounding box center [784, 266] width 1031 height 20
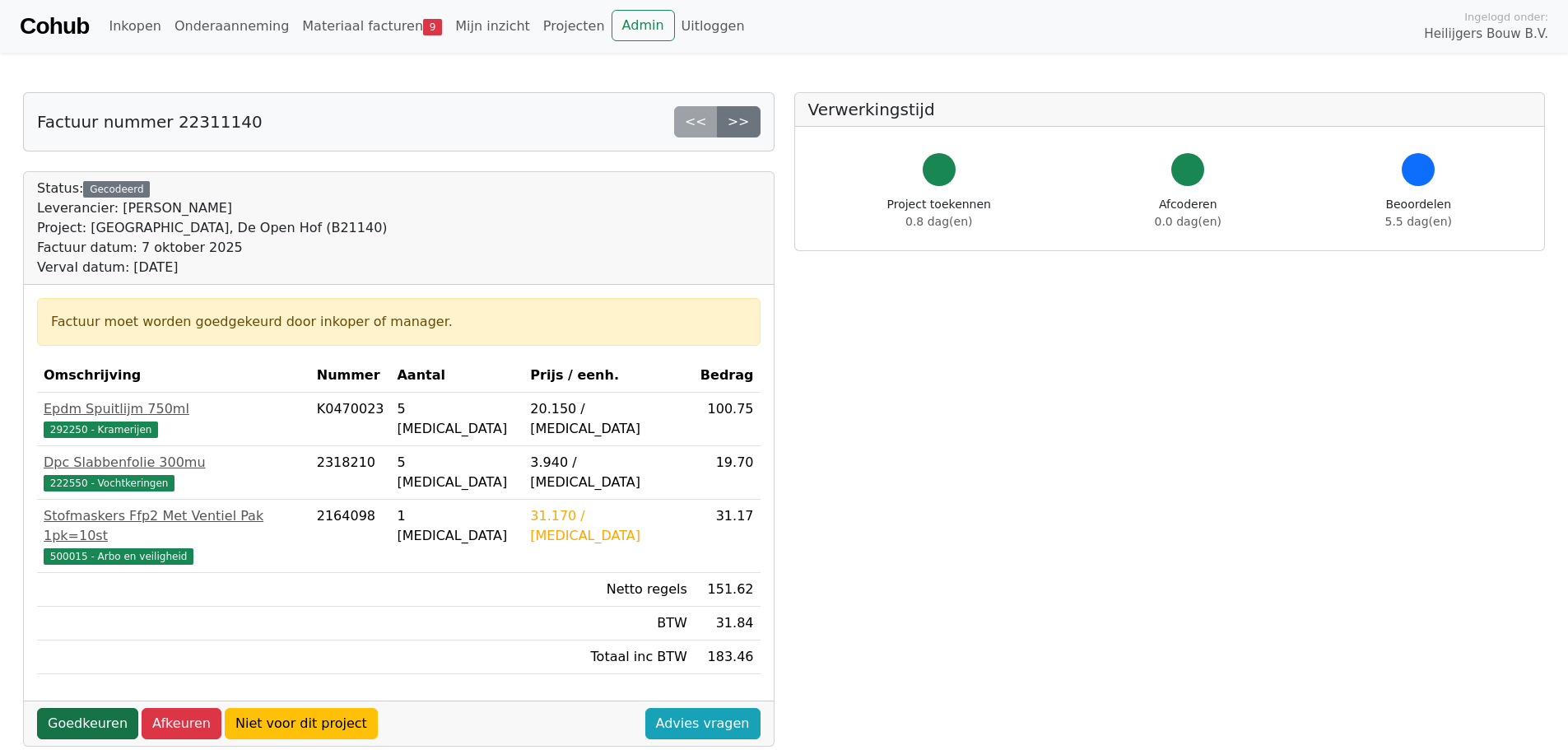
click at [98, 708] on link "Goedkeuren" at bounding box center [87, 723] width 101 height 31
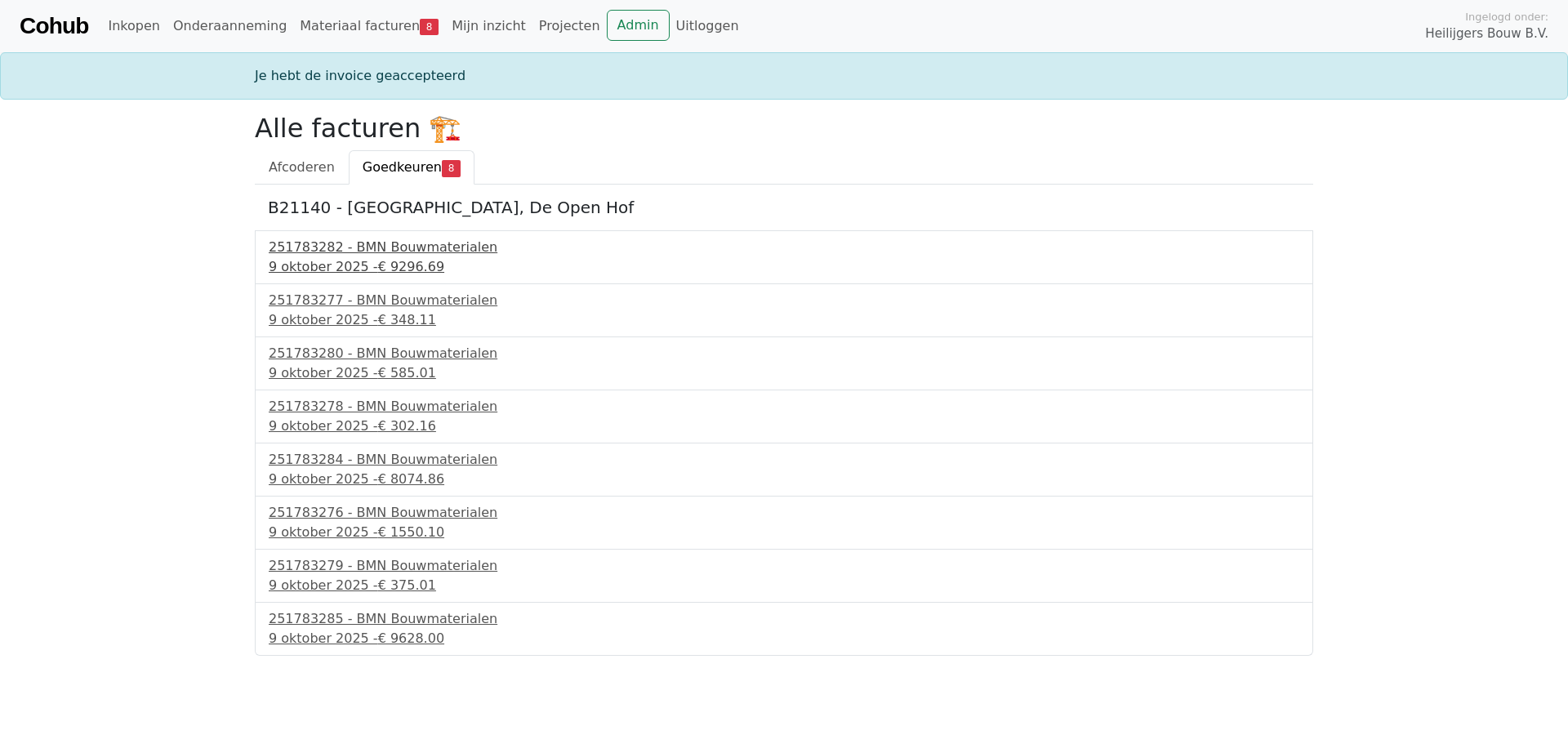
click at [341, 263] on div "9 oktober 2025 - € 9296.69" at bounding box center [784, 266] width 1031 height 20
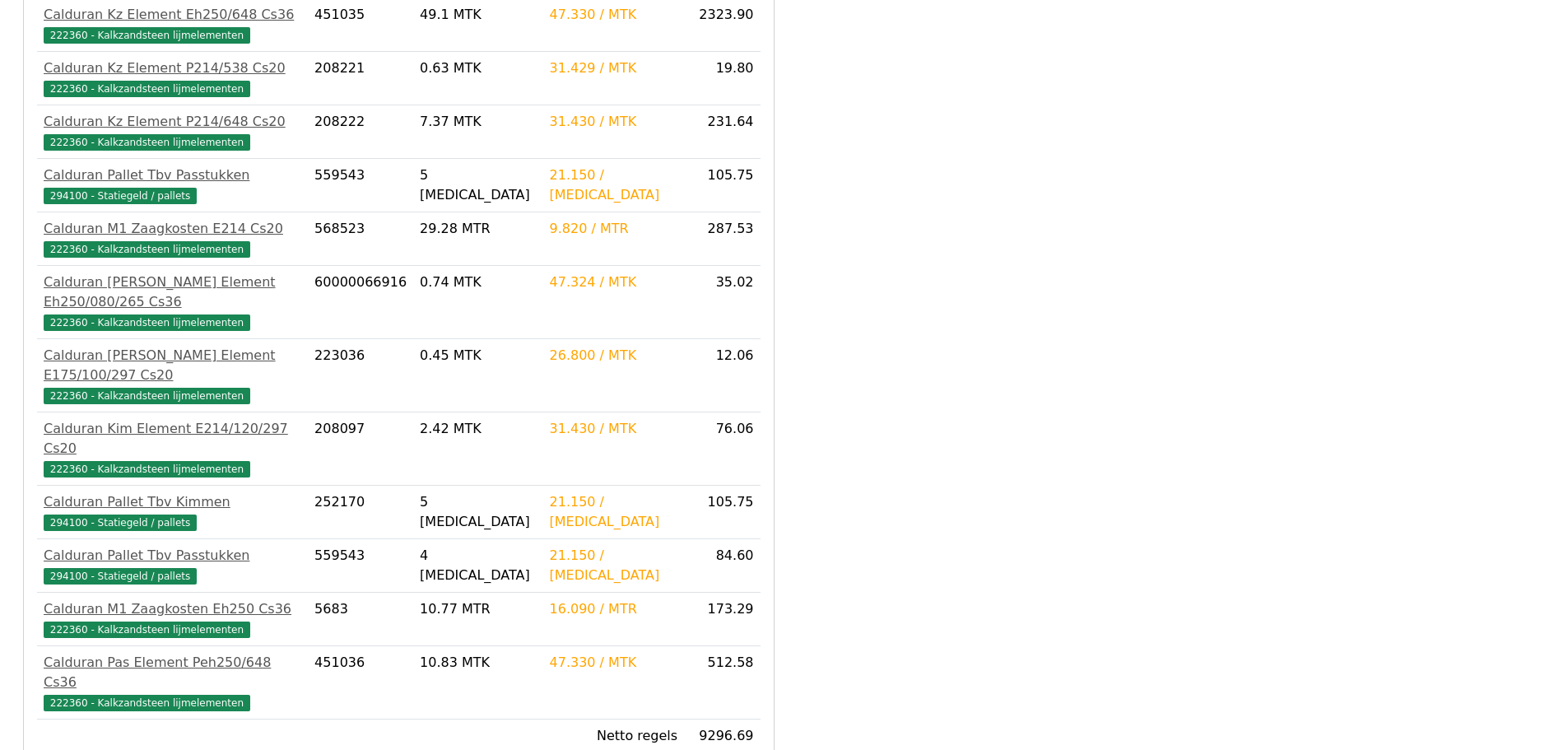
scroll to position [1193, 0]
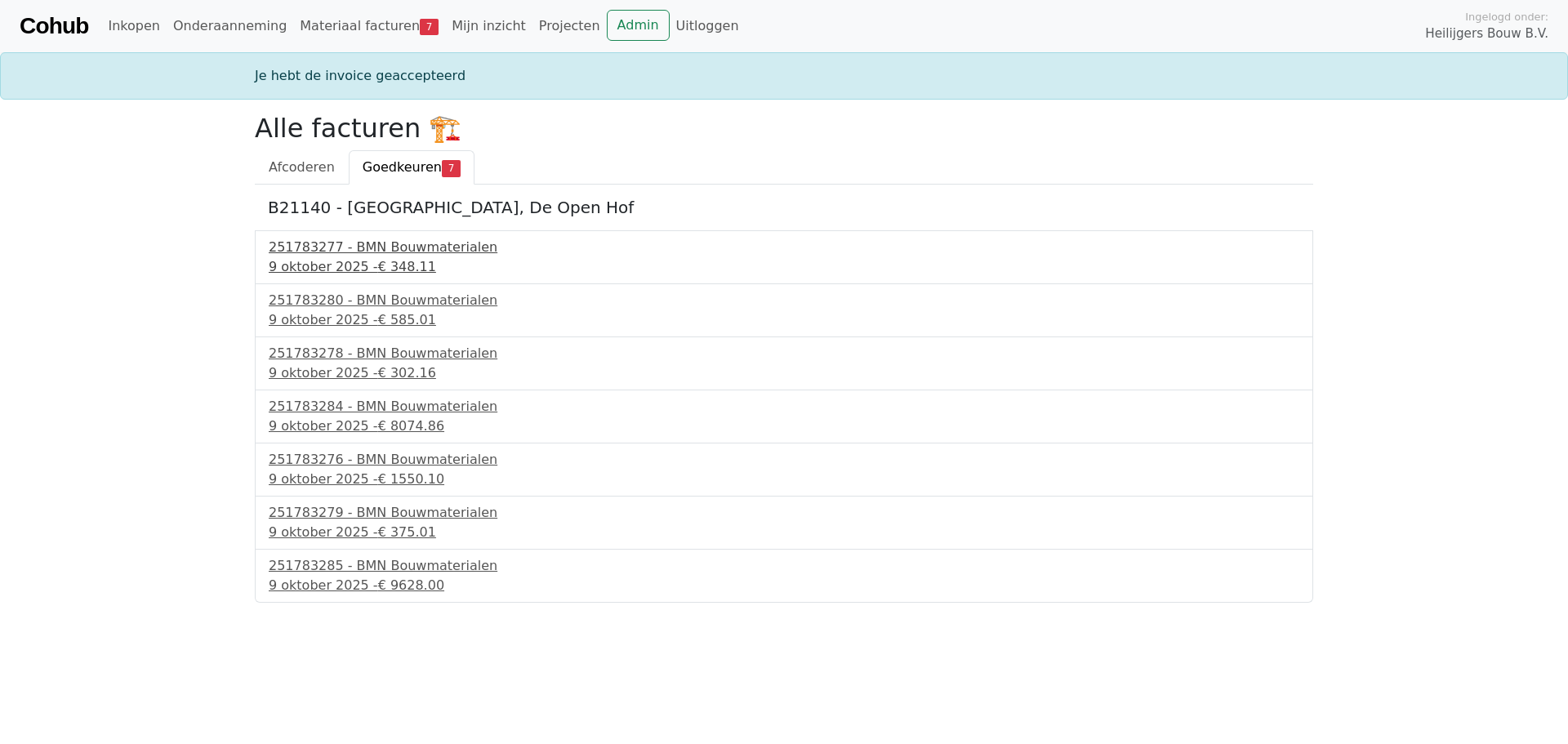
click at [343, 261] on div "[DATE] - € 348.11" at bounding box center [784, 266] width 1031 height 20
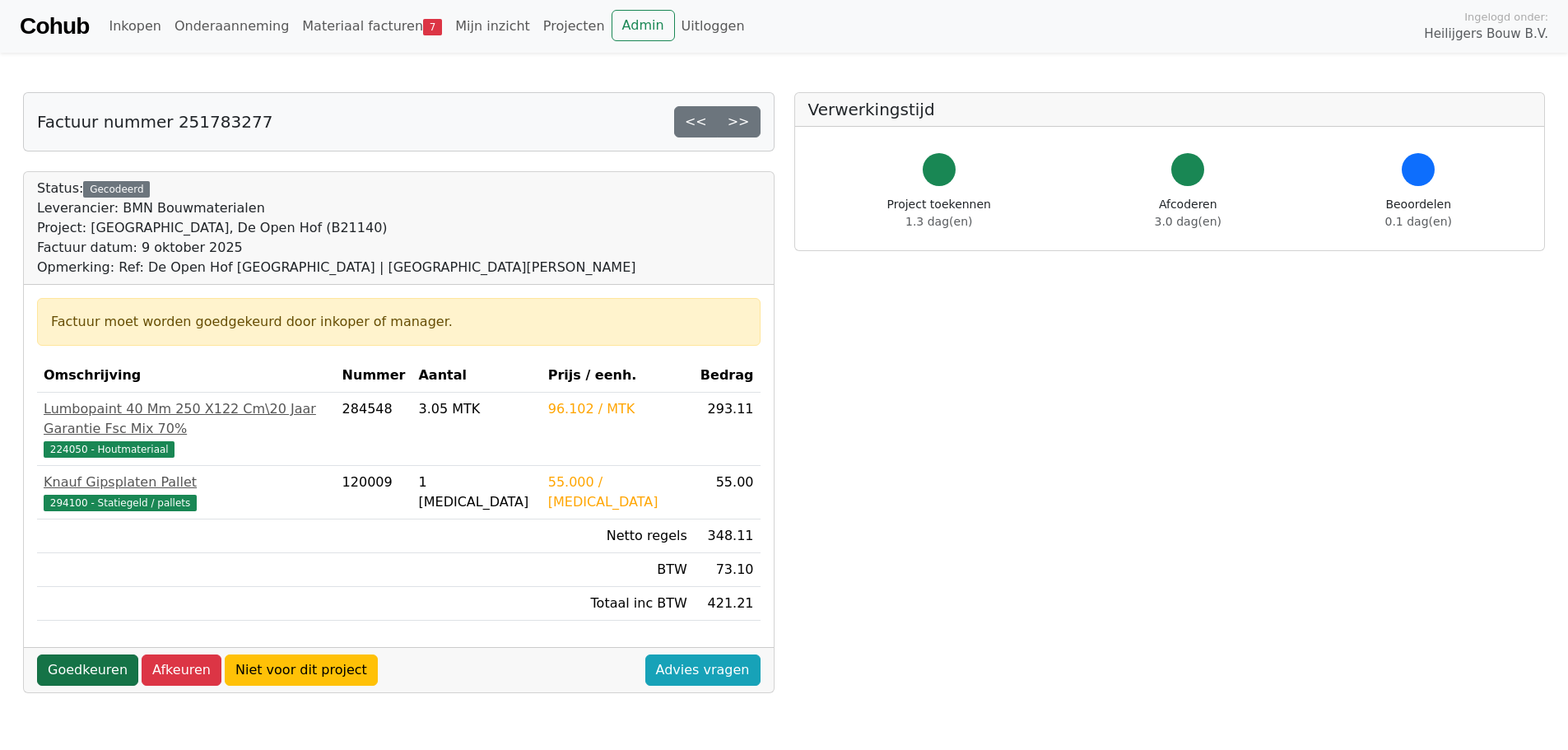
click at [92, 654] on link "Goedkeuren" at bounding box center [87, 669] width 101 height 31
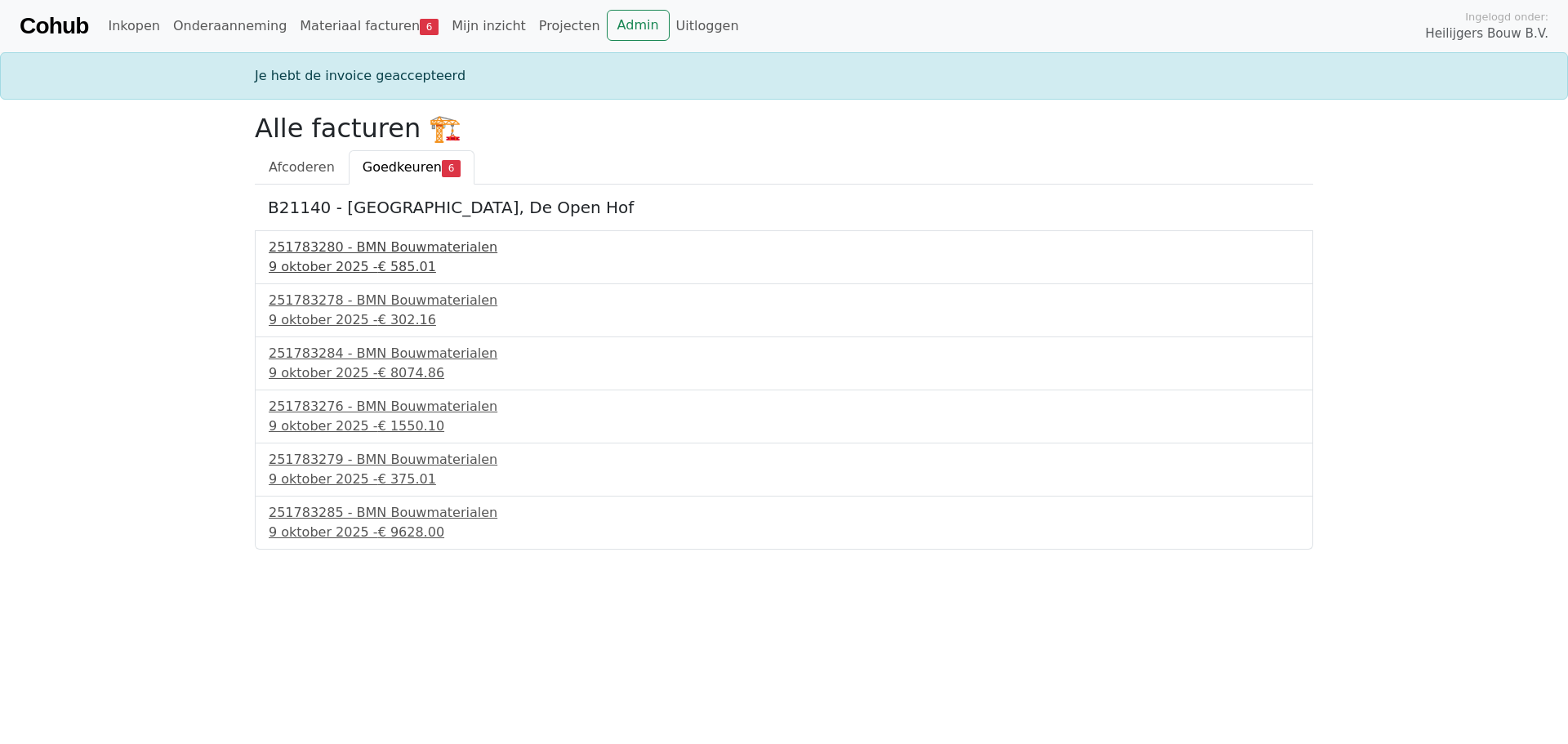
click at [318, 255] on div "251783280 - BMN Bouwmaterialen" at bounding box center [784, 247] width 1031 height 20
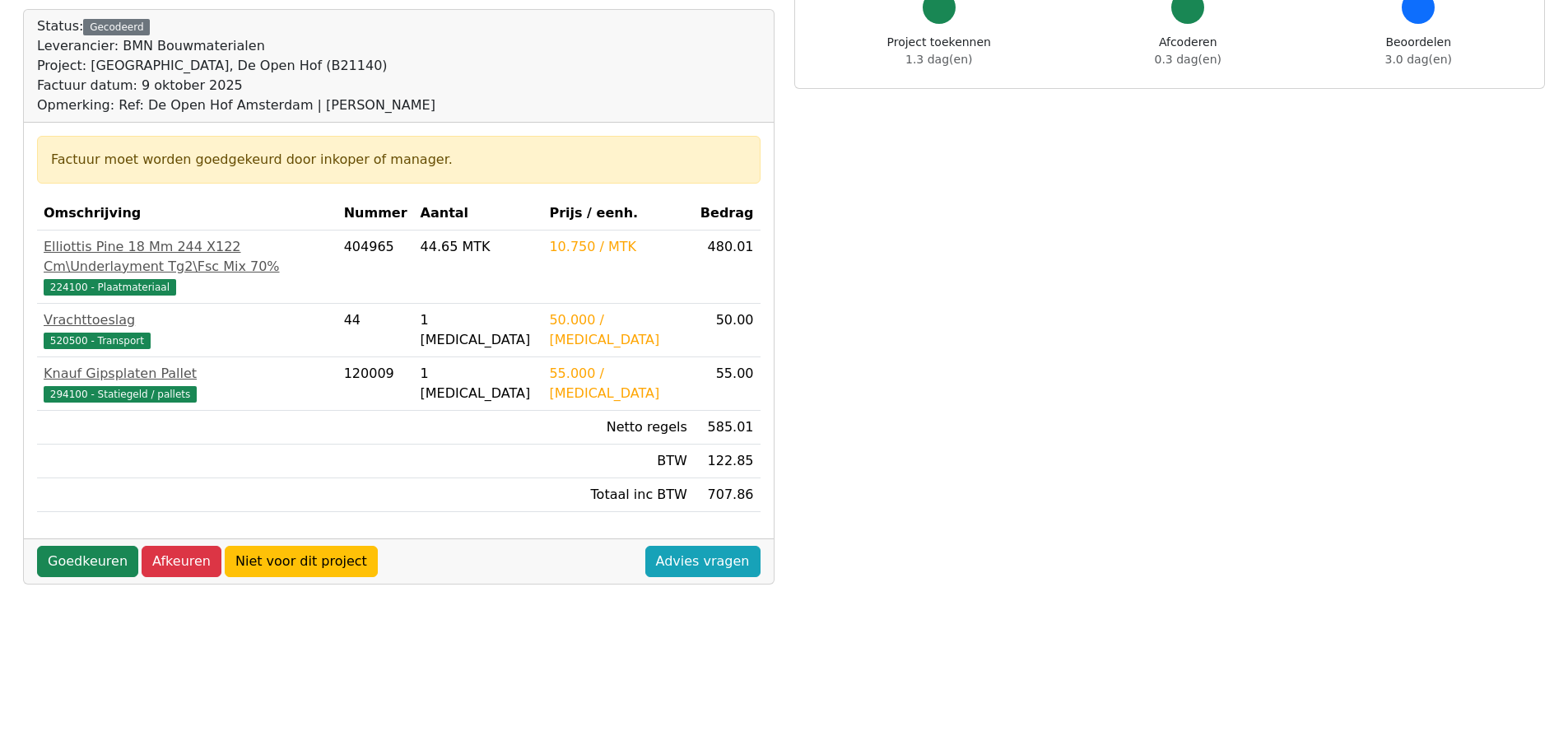
scroll to position [165, 0]
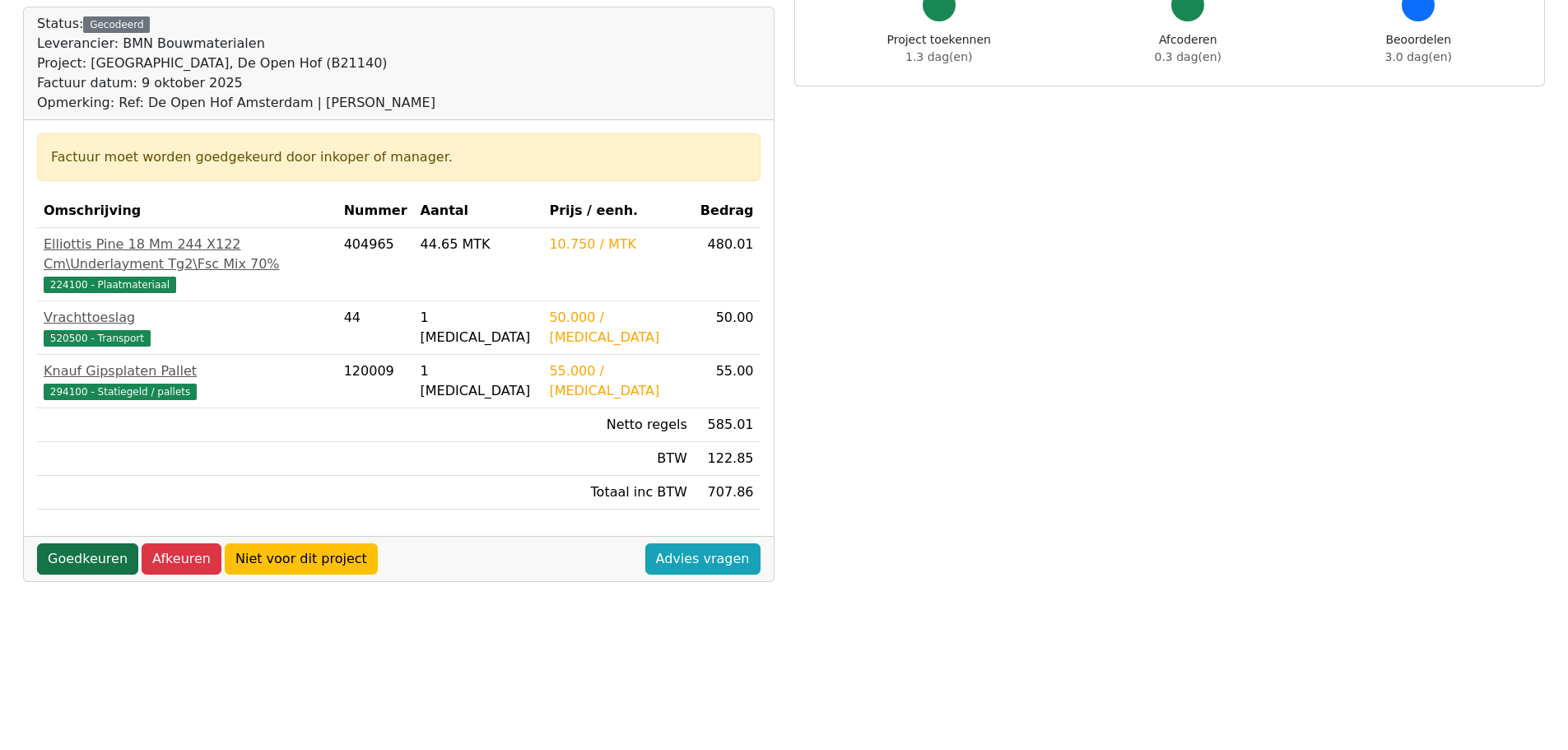
click at [80, 543] on link "Goedkeuren" at bounding box center [87, 558] width 101 height 31
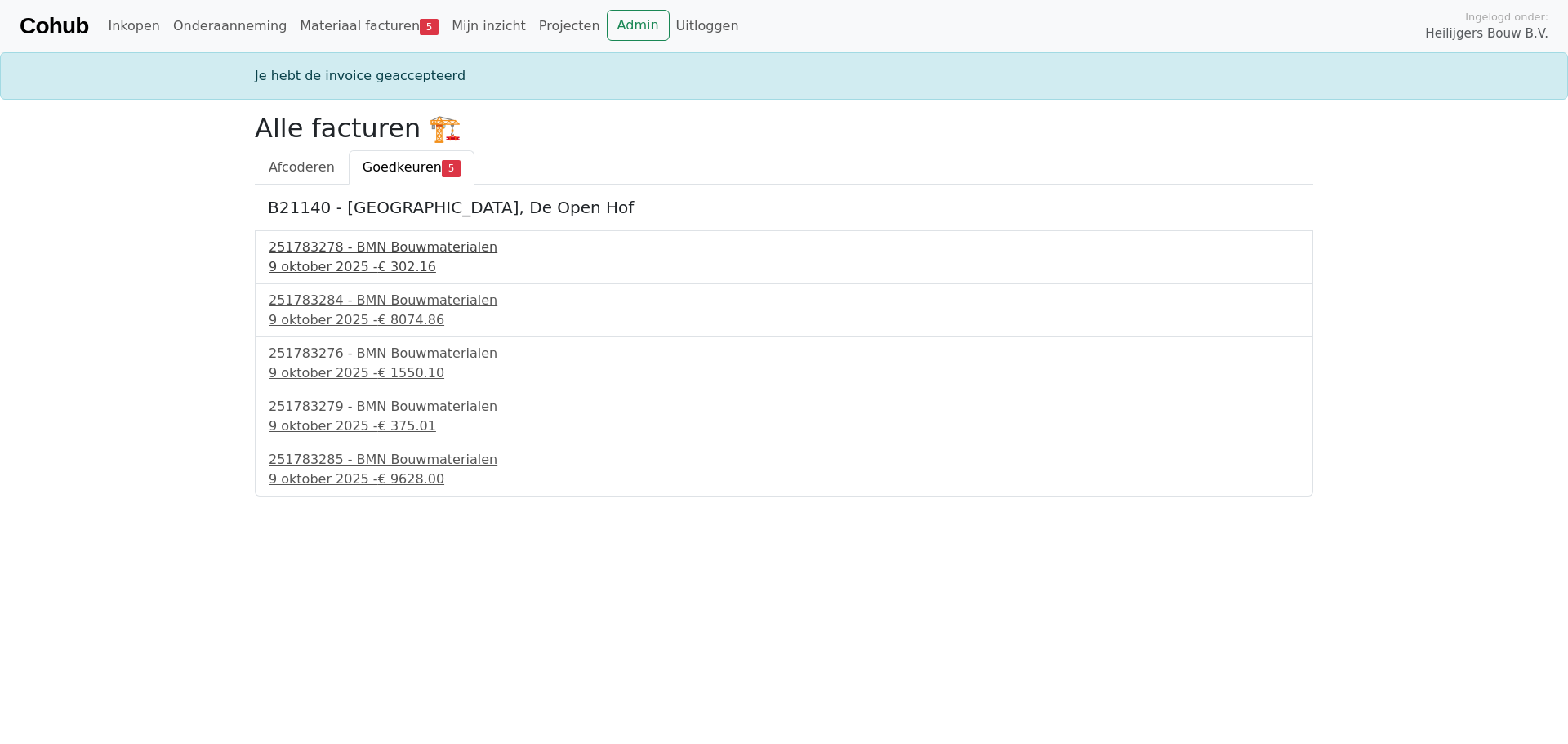
click at [334, 250] on div "251783278 - BMN Bouwmaterialen" at bounding box center [784, 247] width 1031 height 20
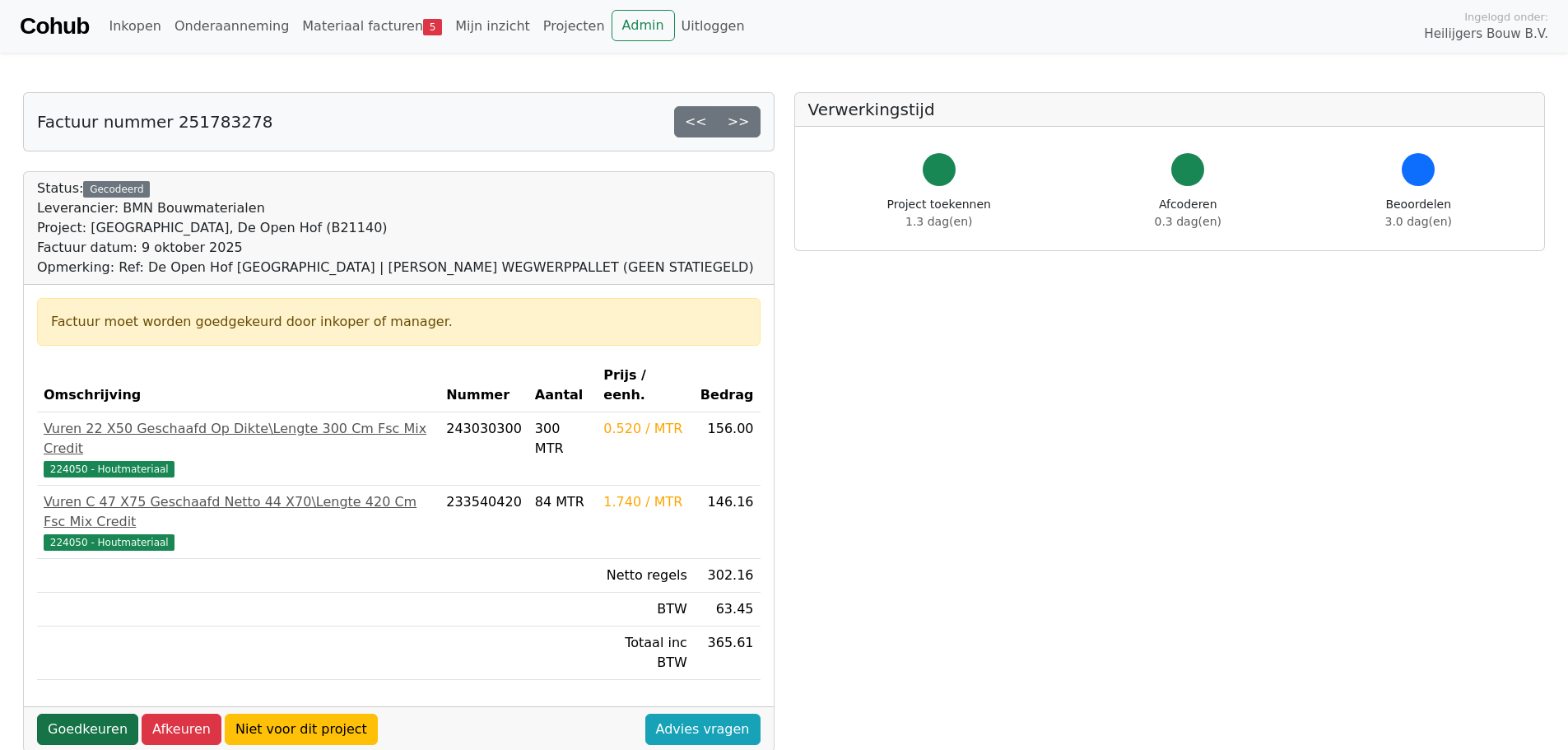
click at [99, 713] on link "Goedkeuren" at bounding box center [87, 729] width 101 height 31
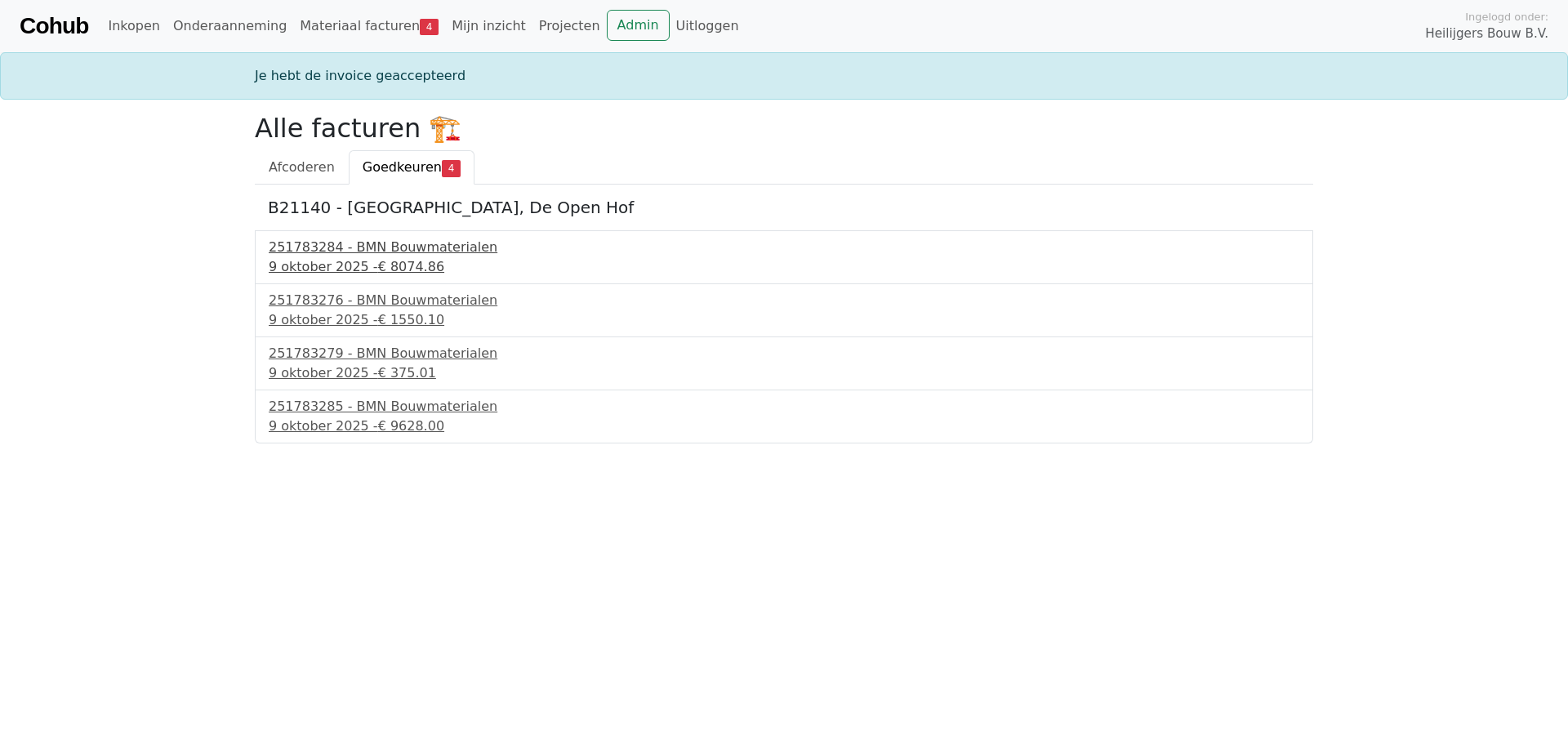
click at [333, 244] on div "251783284 - BMN Bouwmaterialen" at bounding box center [784, 247] width 1031 height 20
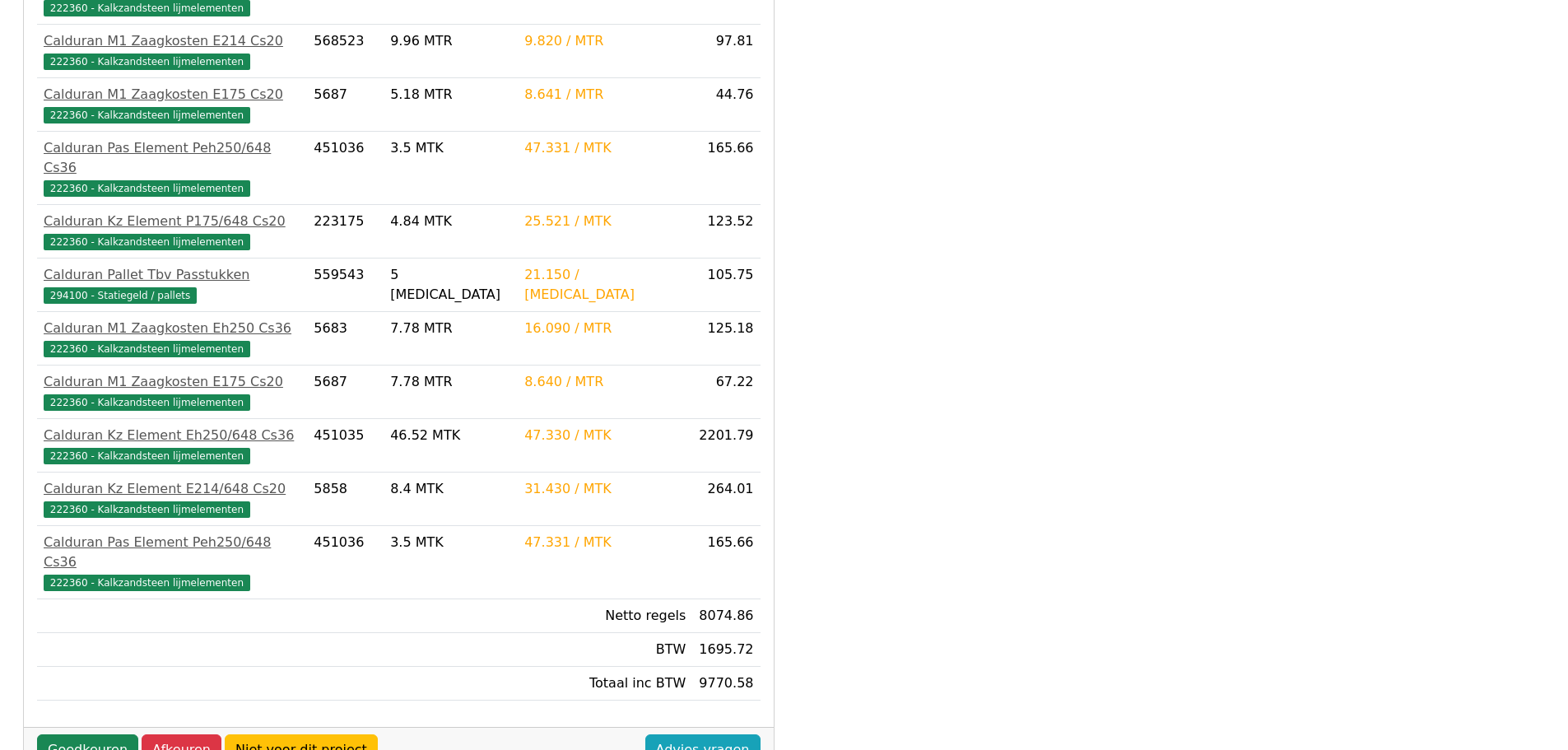
scroll to position [818, 0]
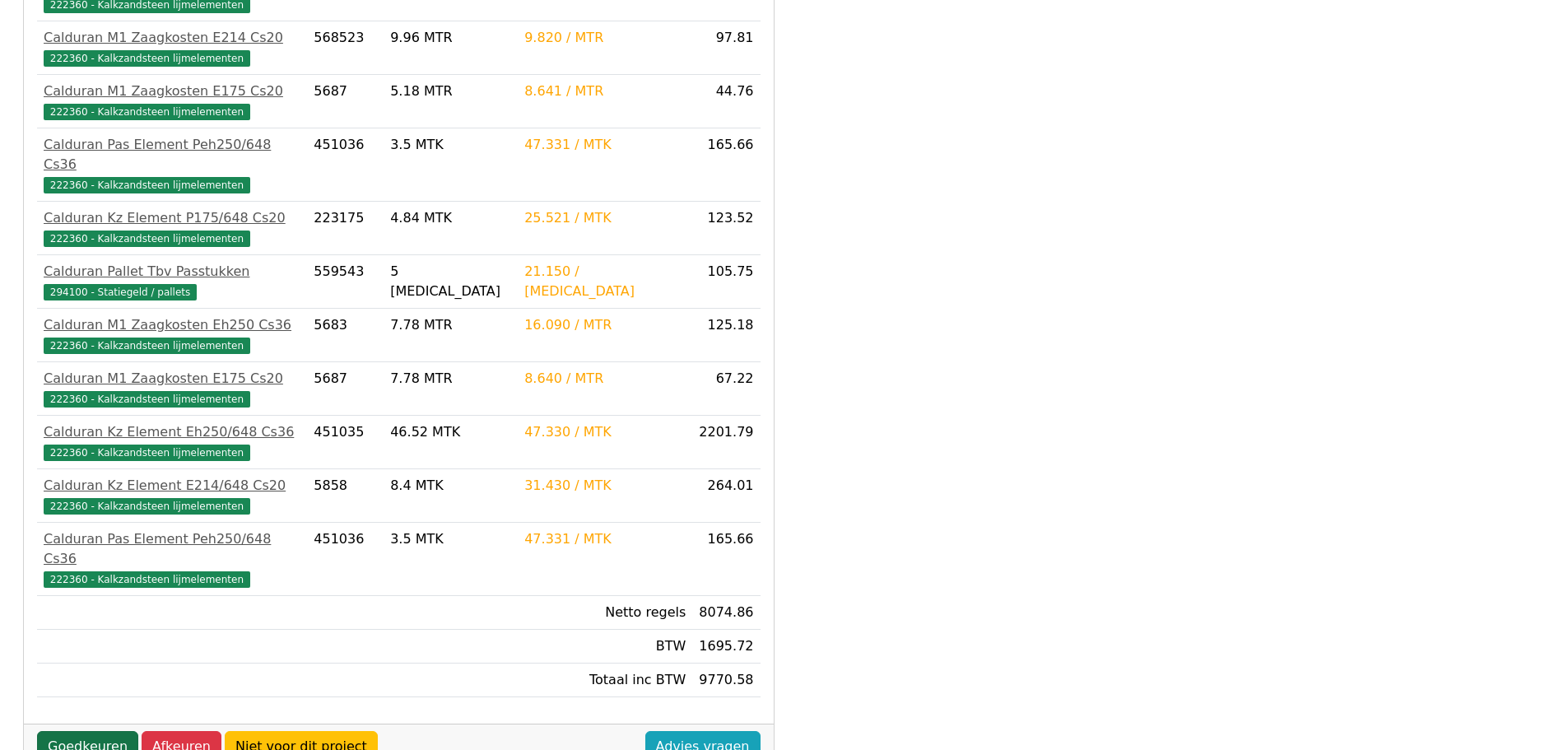
click at [105, 731] on link "Goedkeuren" at bounding box center [87, 746] width 101 height 31
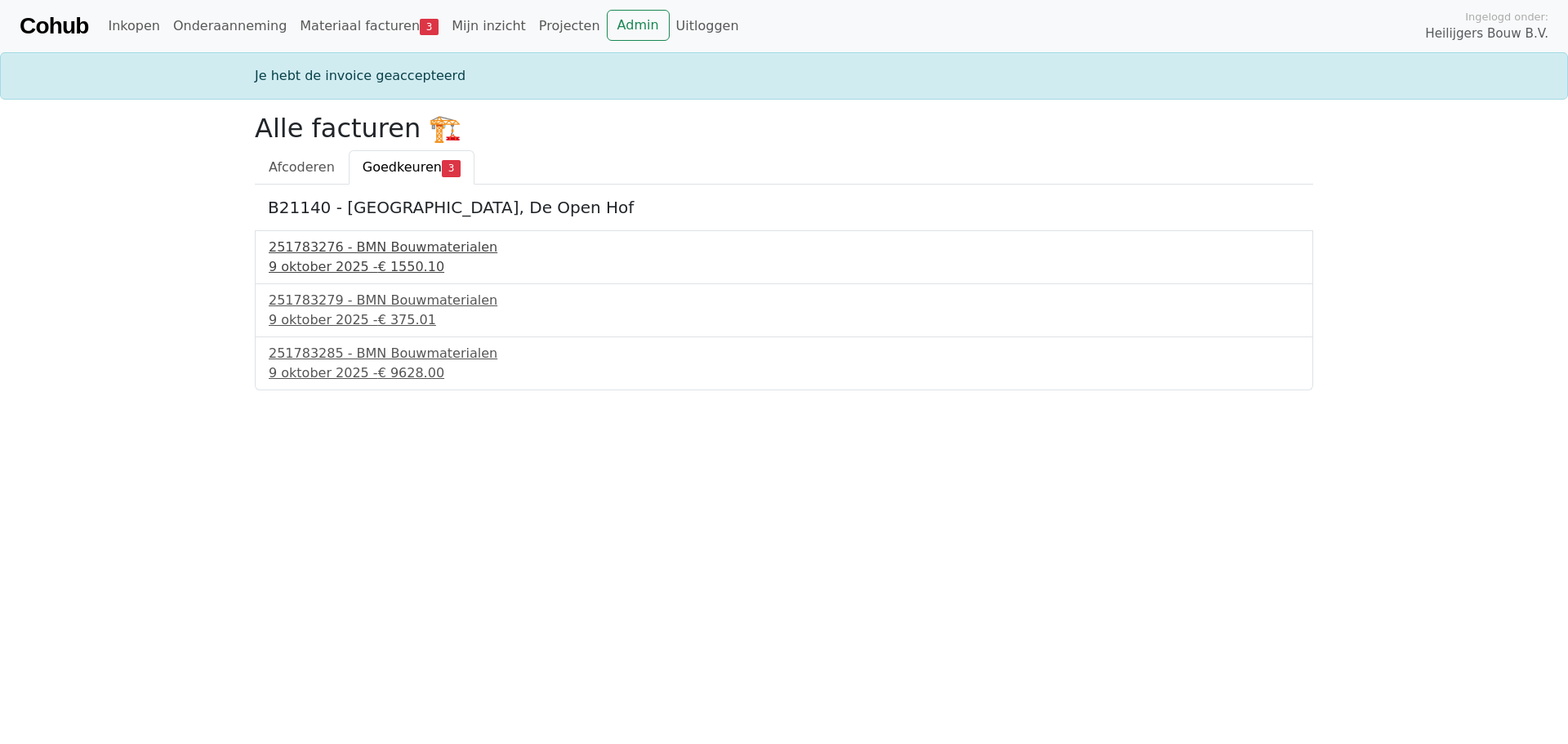
click at [370, 253] on div "251783276 - BMN Bouwmaterialen" at bounding box center [784, 247] width 1031 height 20
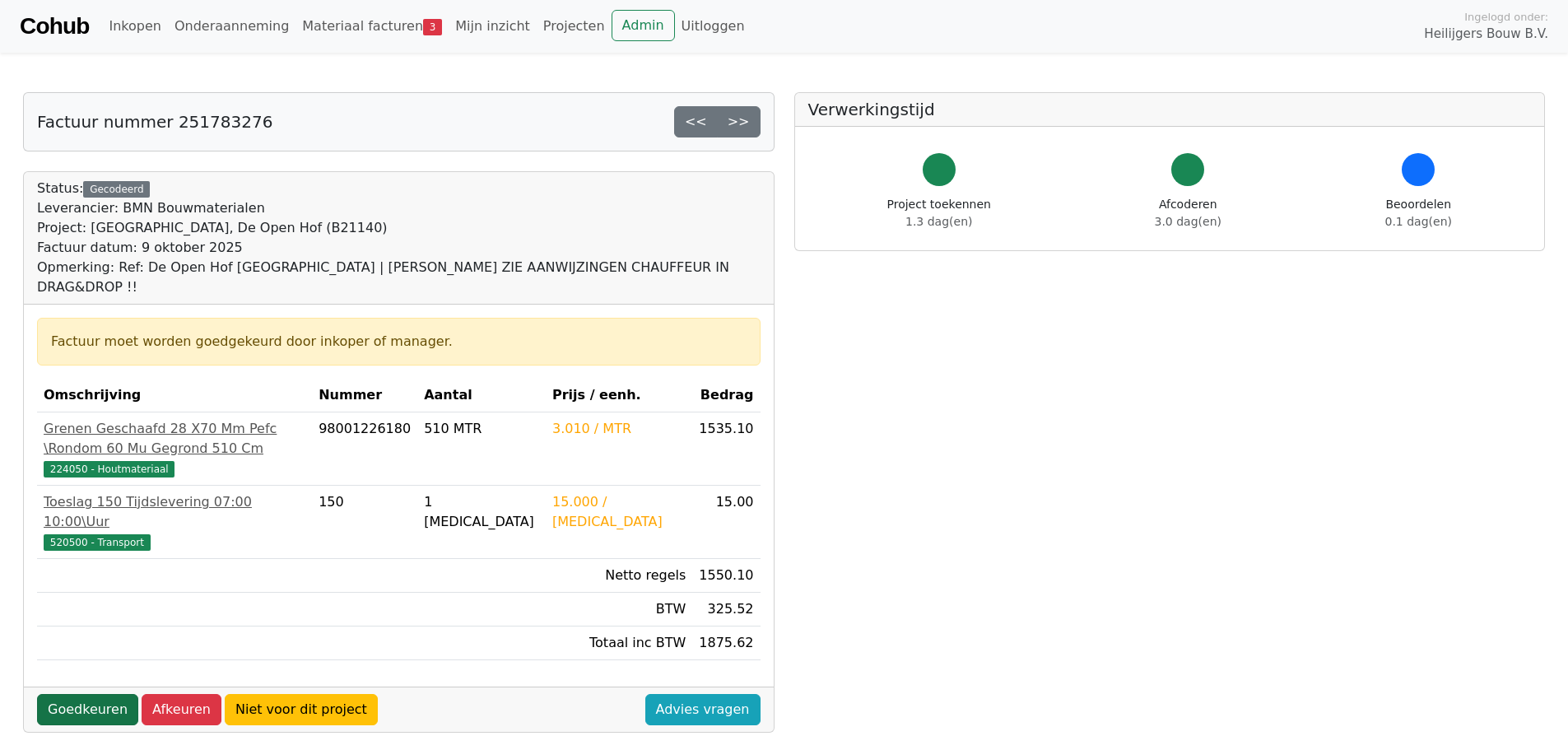
click at [91, 693] on link "Goedkeuren" at bounding box center [87, 709] width 101 height 31
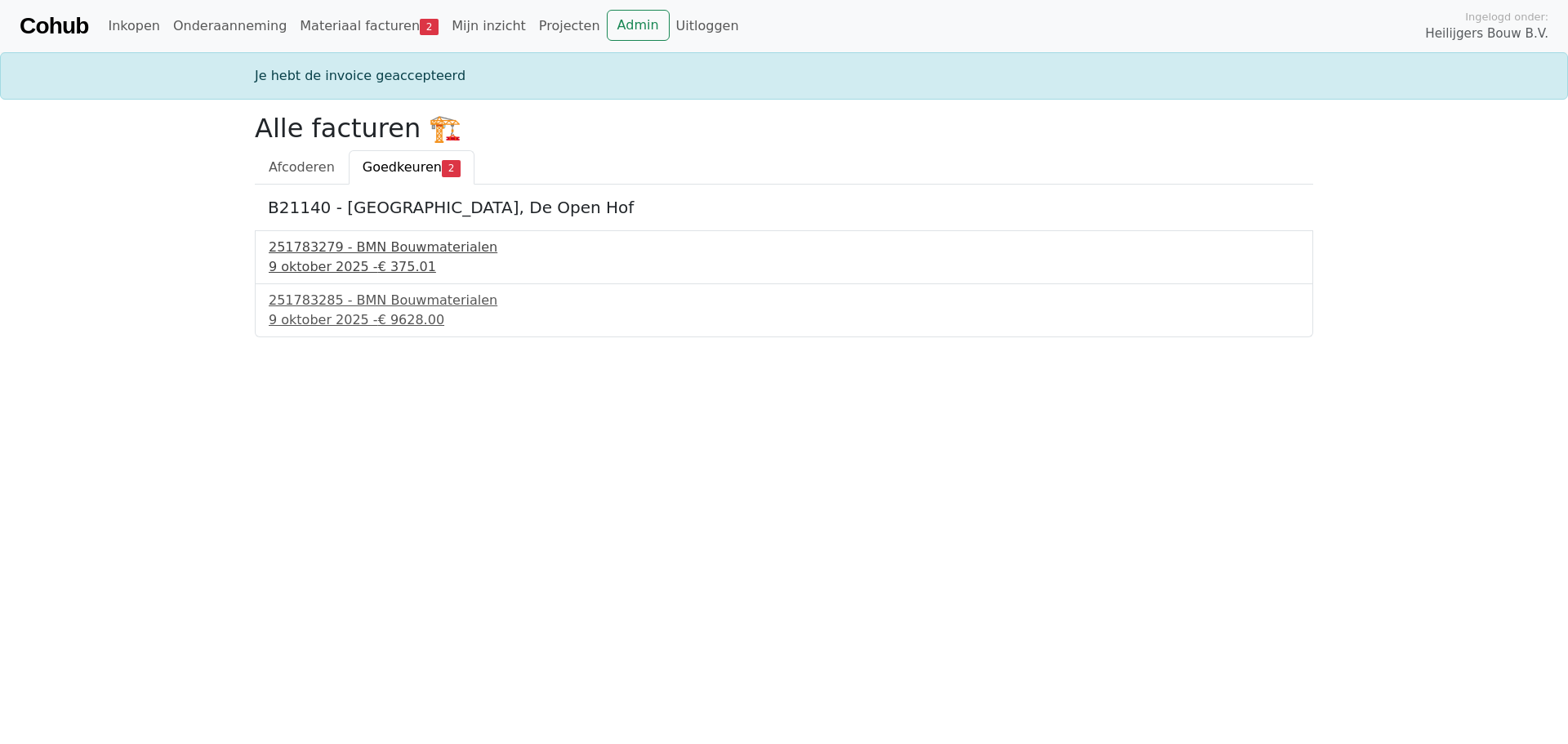
click at [352, 256] on div "251783279 - BMN Bouwmaterialen" at bounding box center [784, 247] width 1031 height 20
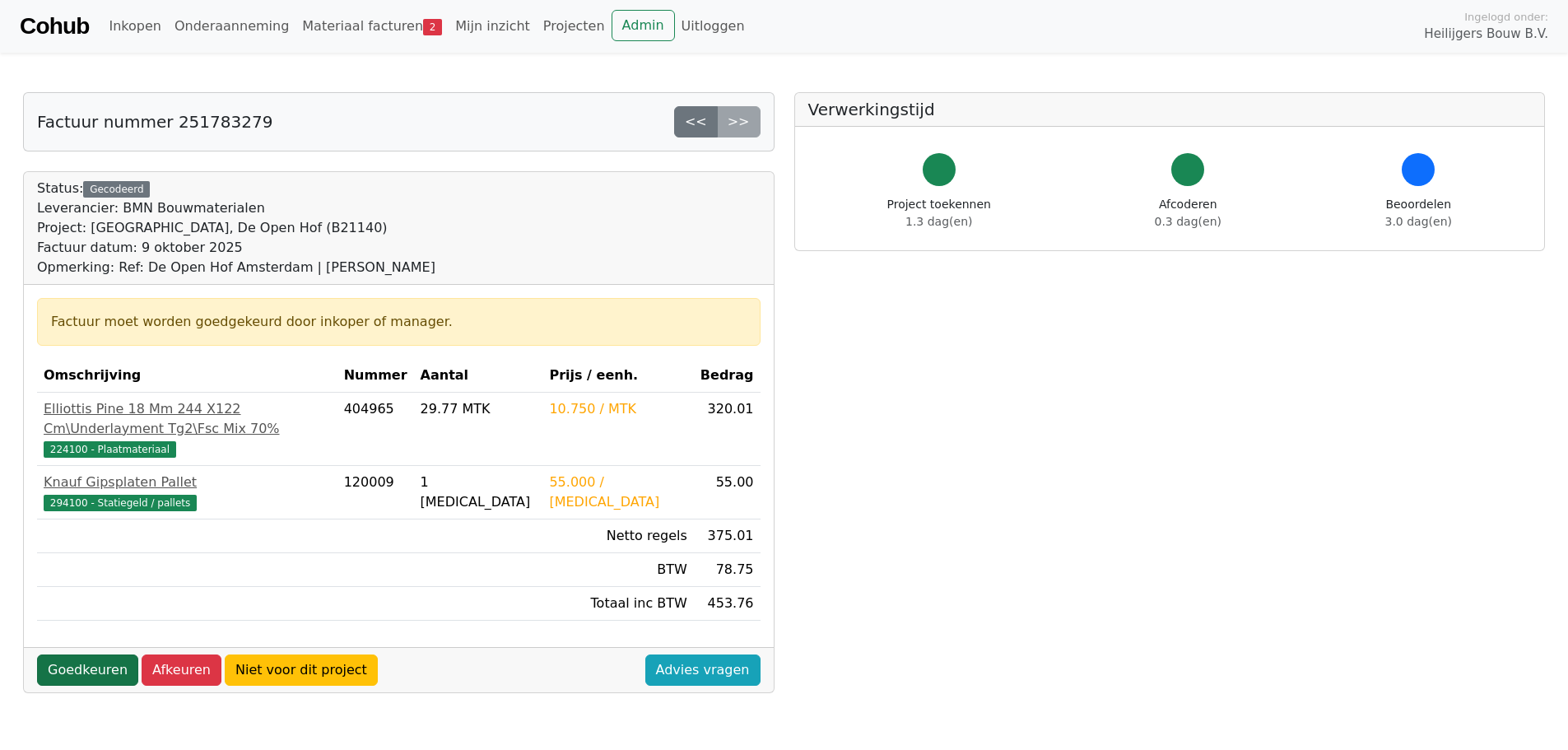
click at [99, 655] on link "Goedkeuren" at bounding box center [87, 669] width 101 height 31
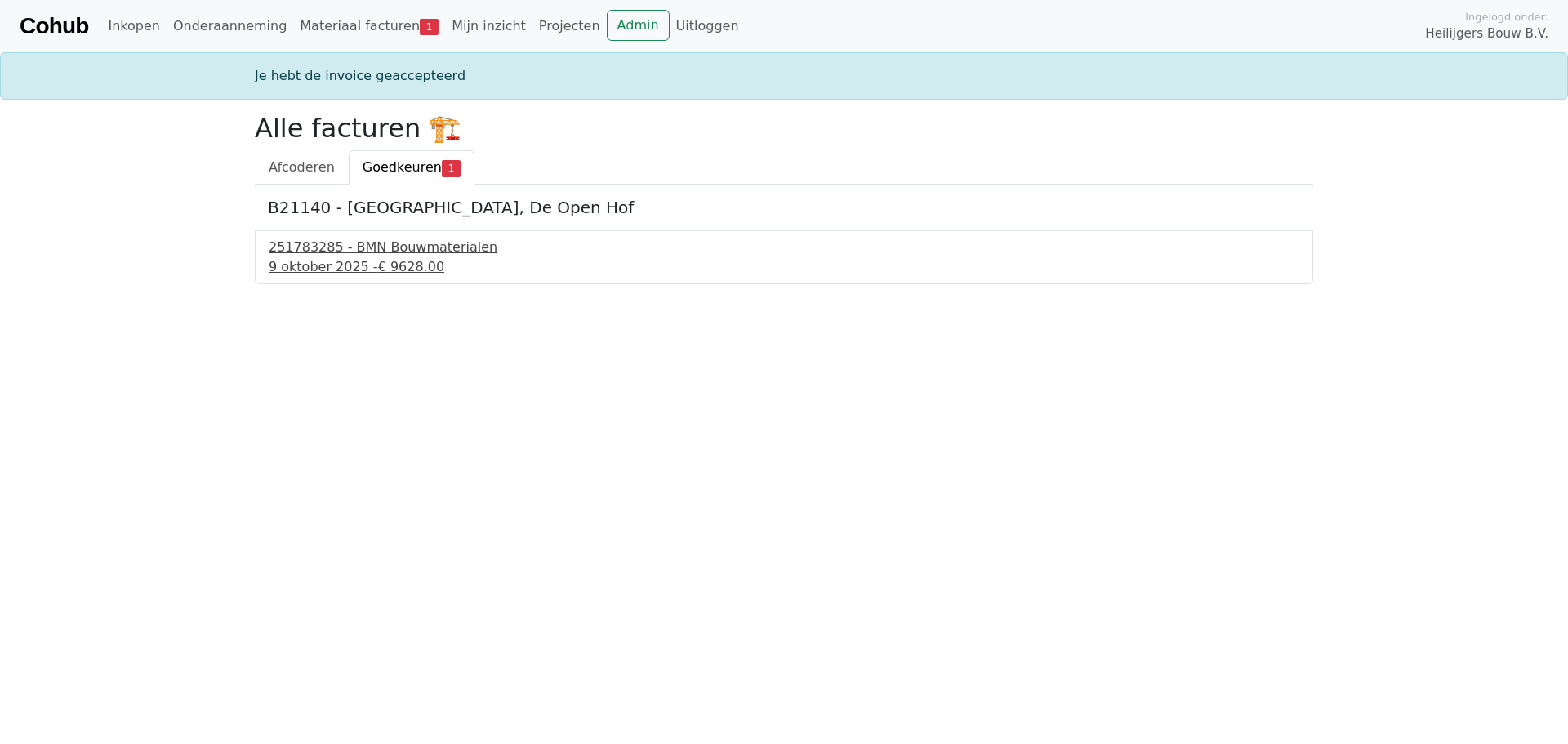
click at [317, 258] on div "9 oktober 2025 - € 9628.00" at bounding box center [784, 266] width 1031 height 20
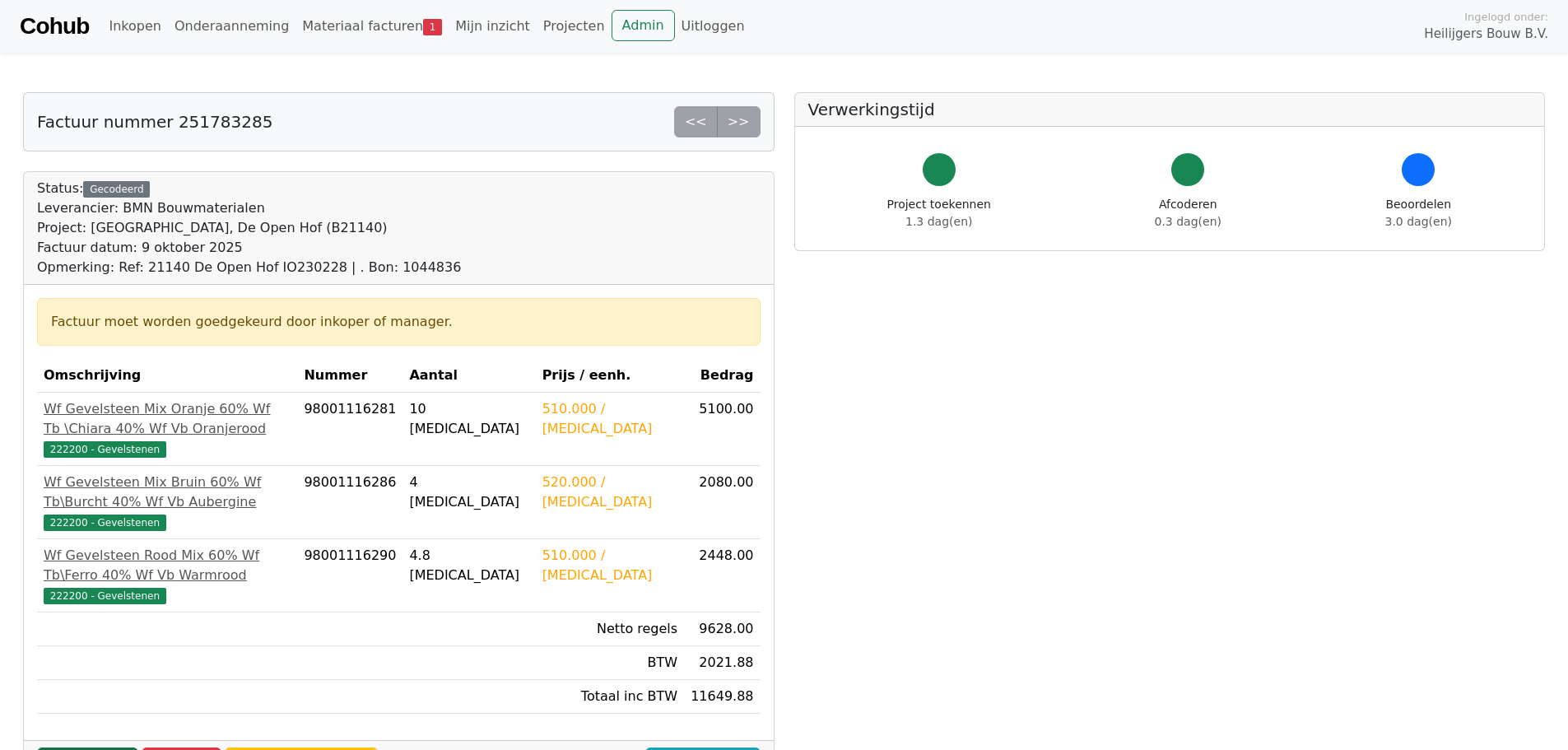
click at [89, 747] on link "Goedkeuren" at bounding box center [87, 763] width 101 height 31
